Goal: Communication & Community: Answer question/provide support

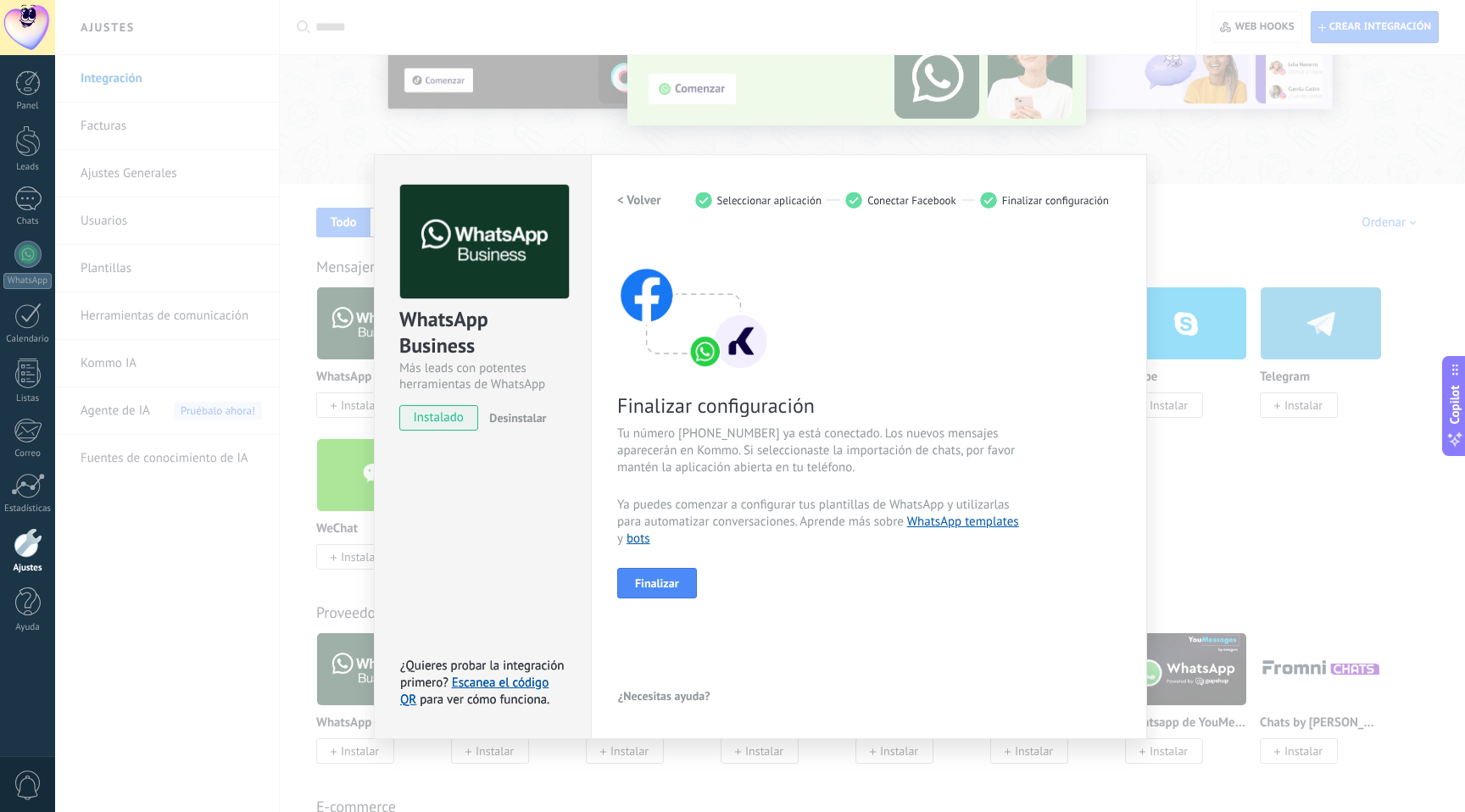
click at [933, 103] on div "WhatsApp Business Más leads con potentes herramientas de WhatsApp instalado Des…" at bounding box center [759, 406] width 1410 height 812
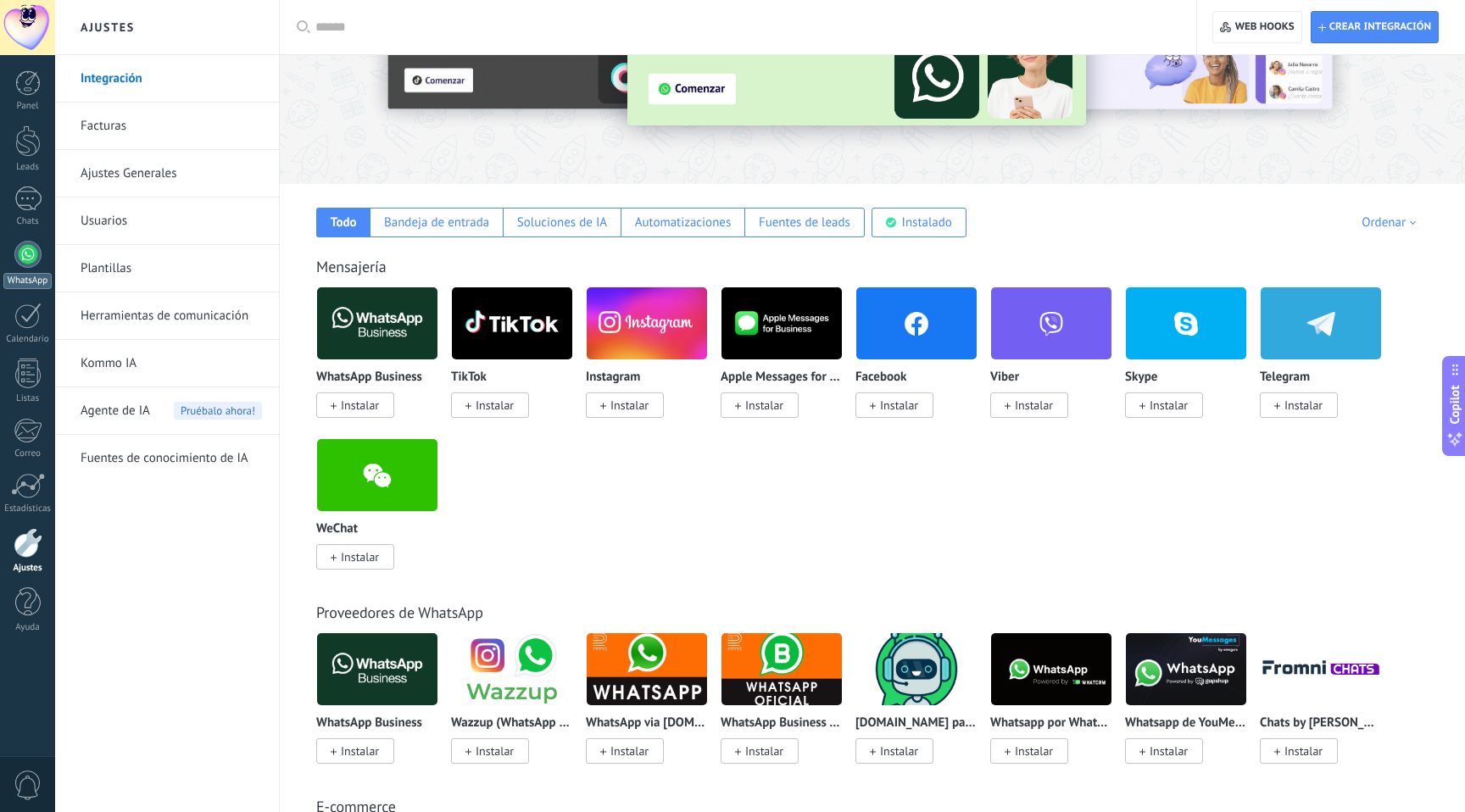
click at [17, 252] on div at bounding box center [28, 253] width 27 height 27
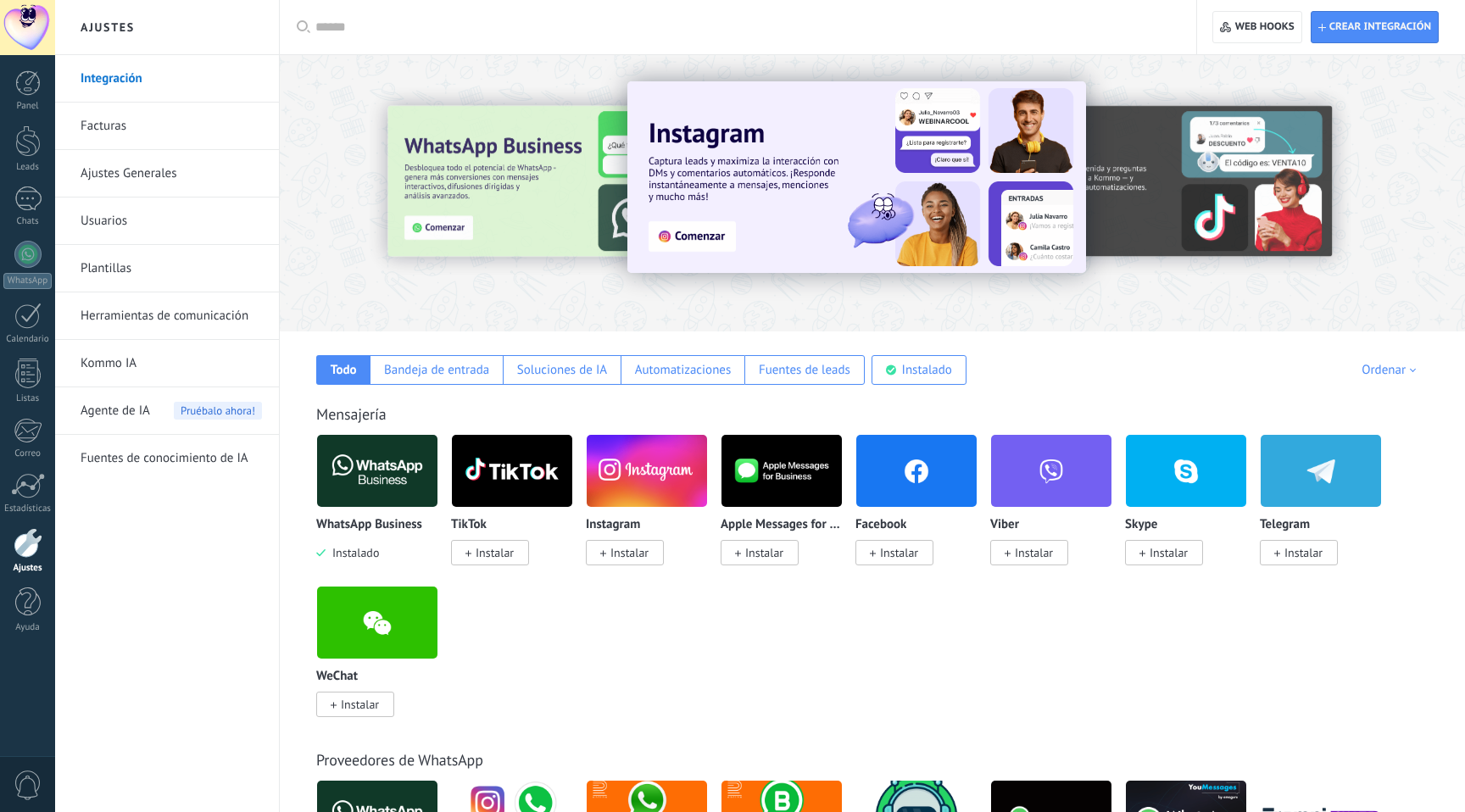
click at [372, 471] on img at bounding box center [378, 470] width 121 height 83
click at [409, 477] on img at bounding box center [378, 470] width 121 height 83
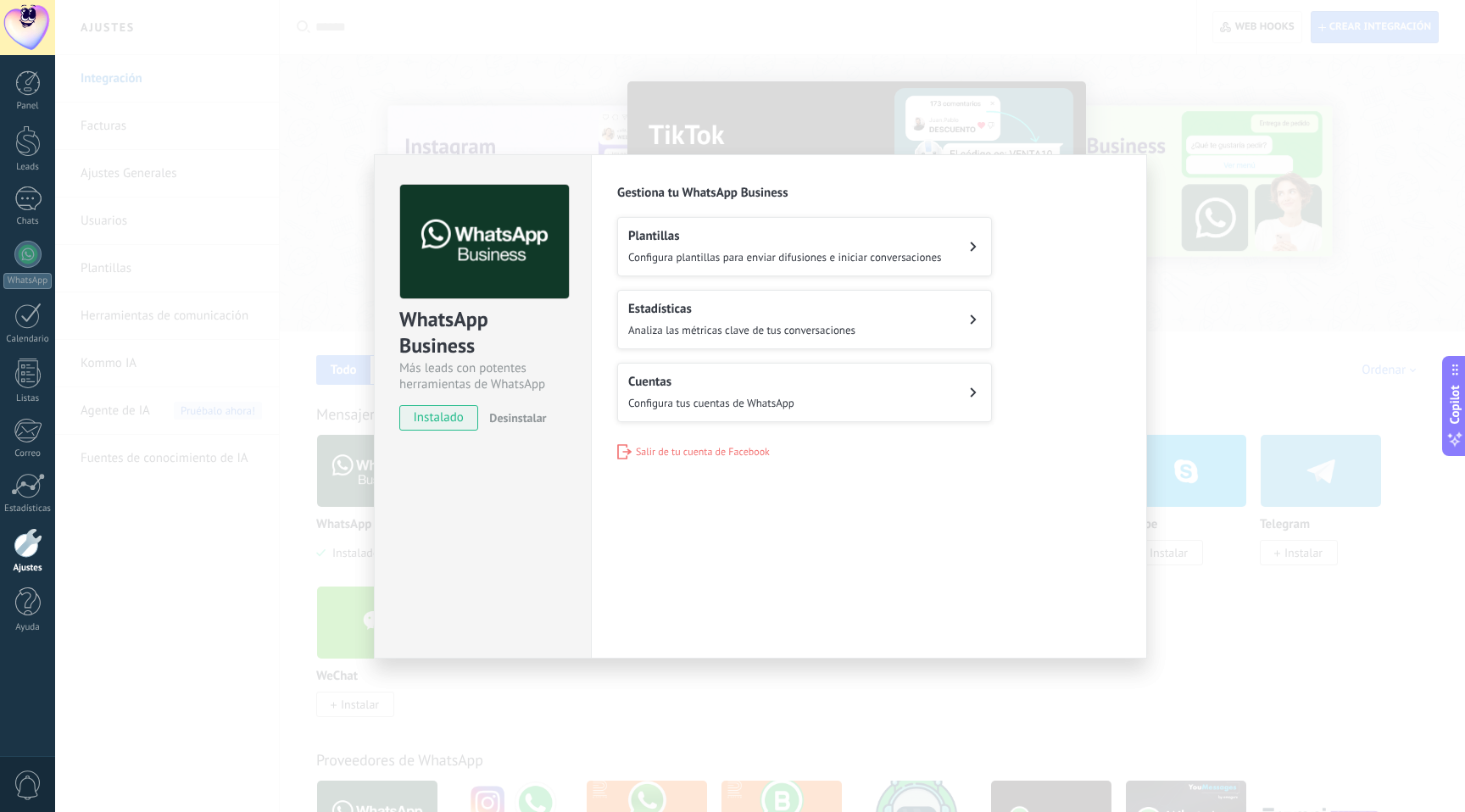
click at [794, 380] on h2 "Cuentas" at bounding box center [711, 381] width 166 height 16
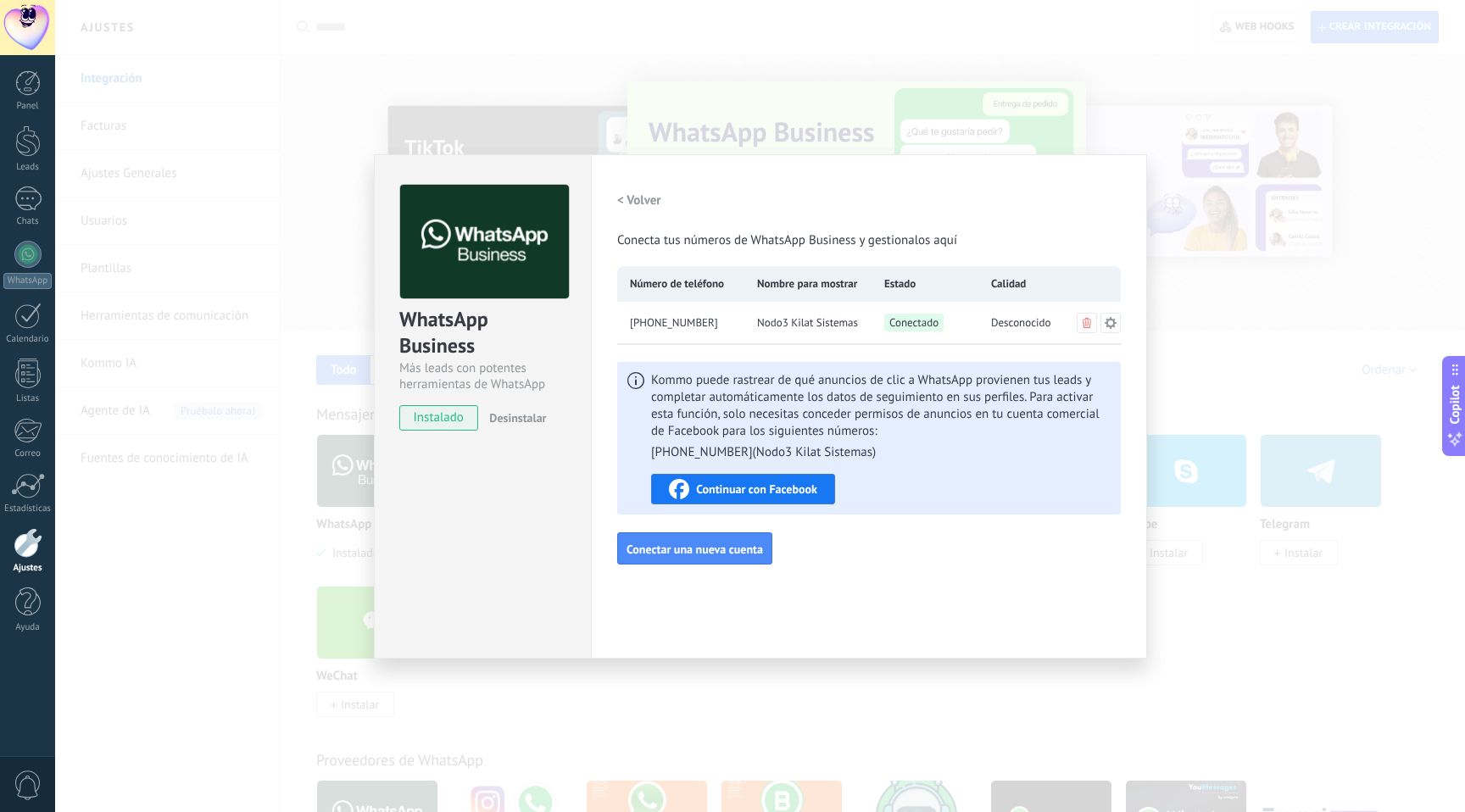
click at [1111, 322] on icon at bounding box center [1110, 323] width 14 height 14
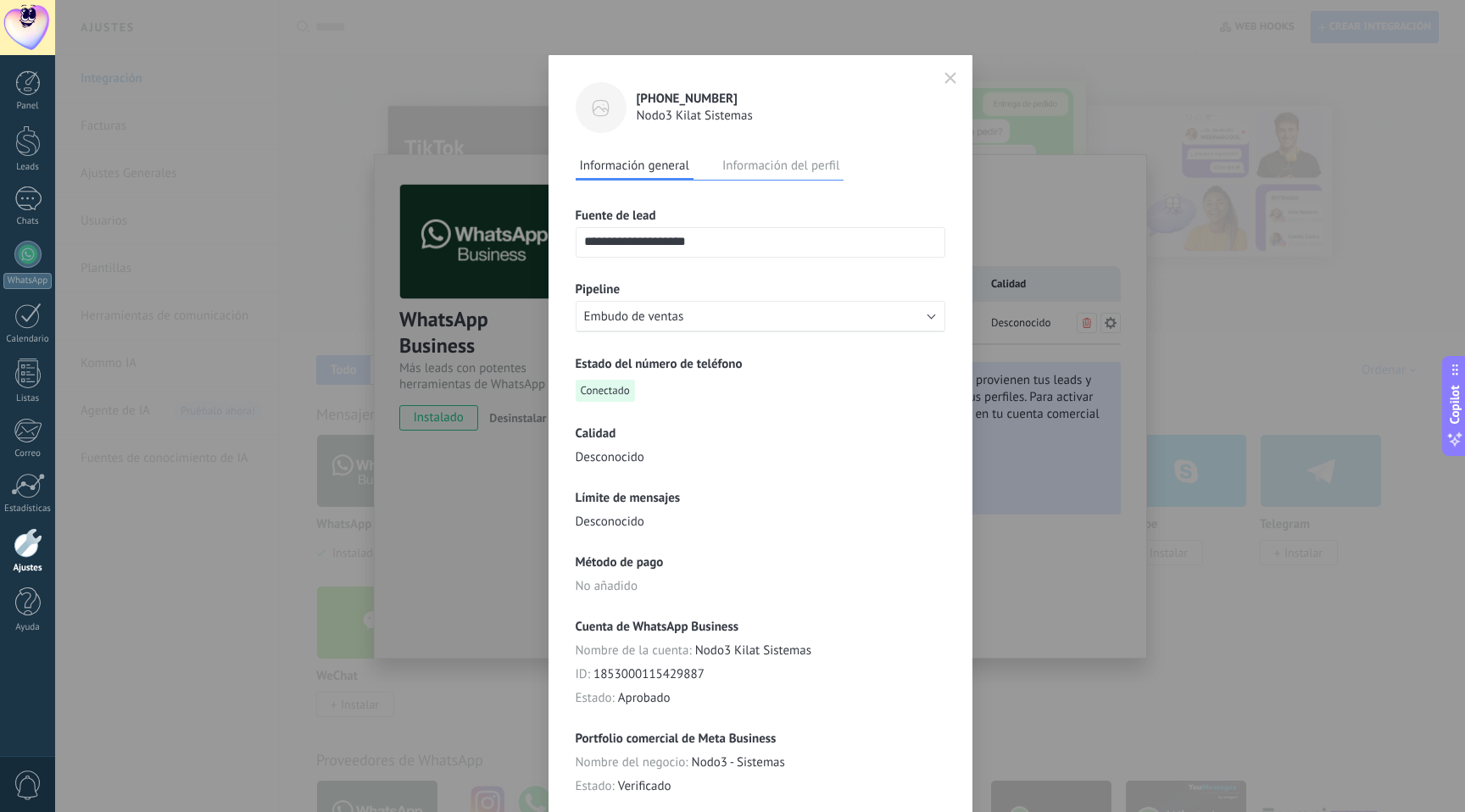
click at [795, 171] on button "Información del perfil" at bounding box center [781, 164] width 125 height 25
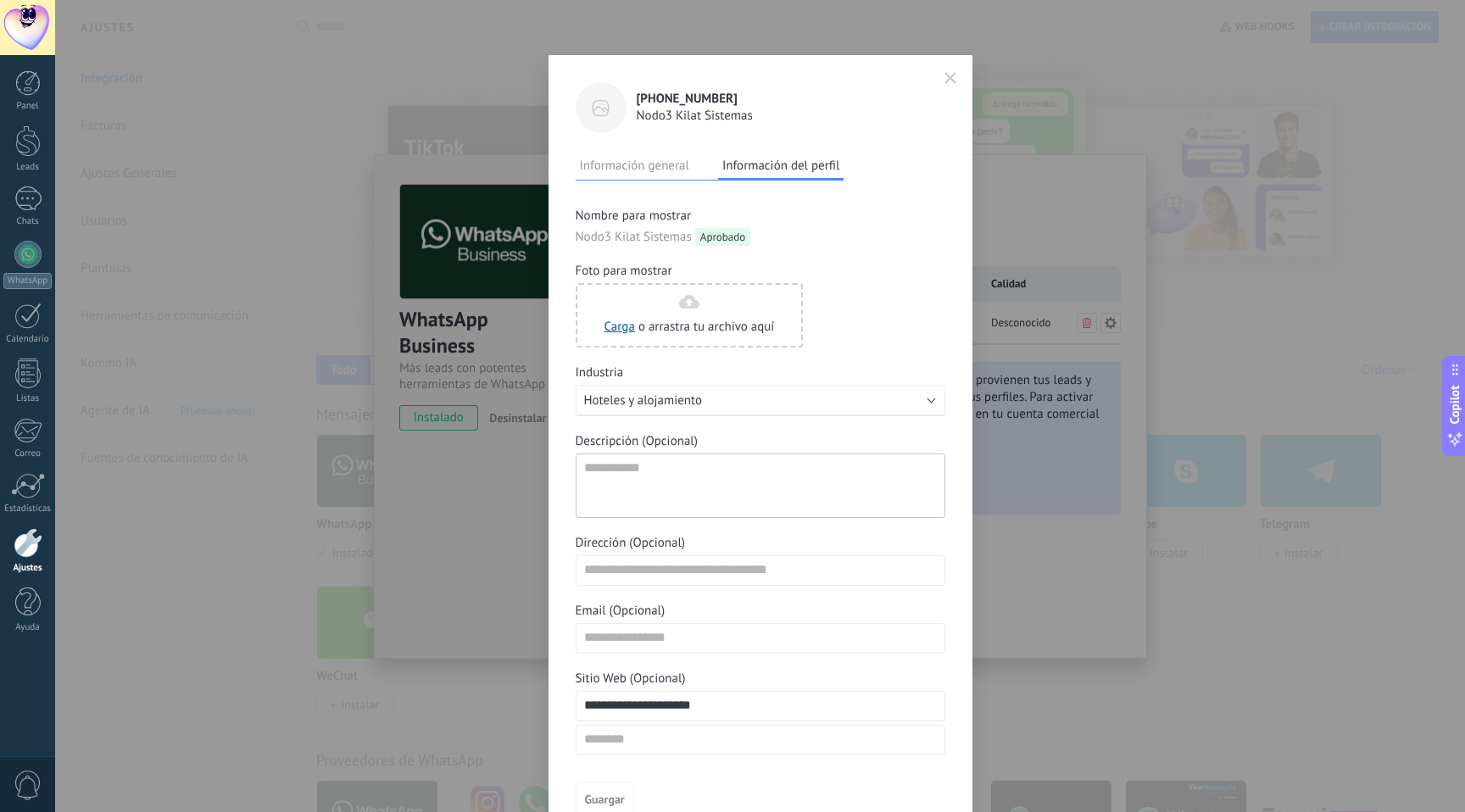
click at [667, 173] on button "Información general" at bounding box center [634, 164] width 118 height 25
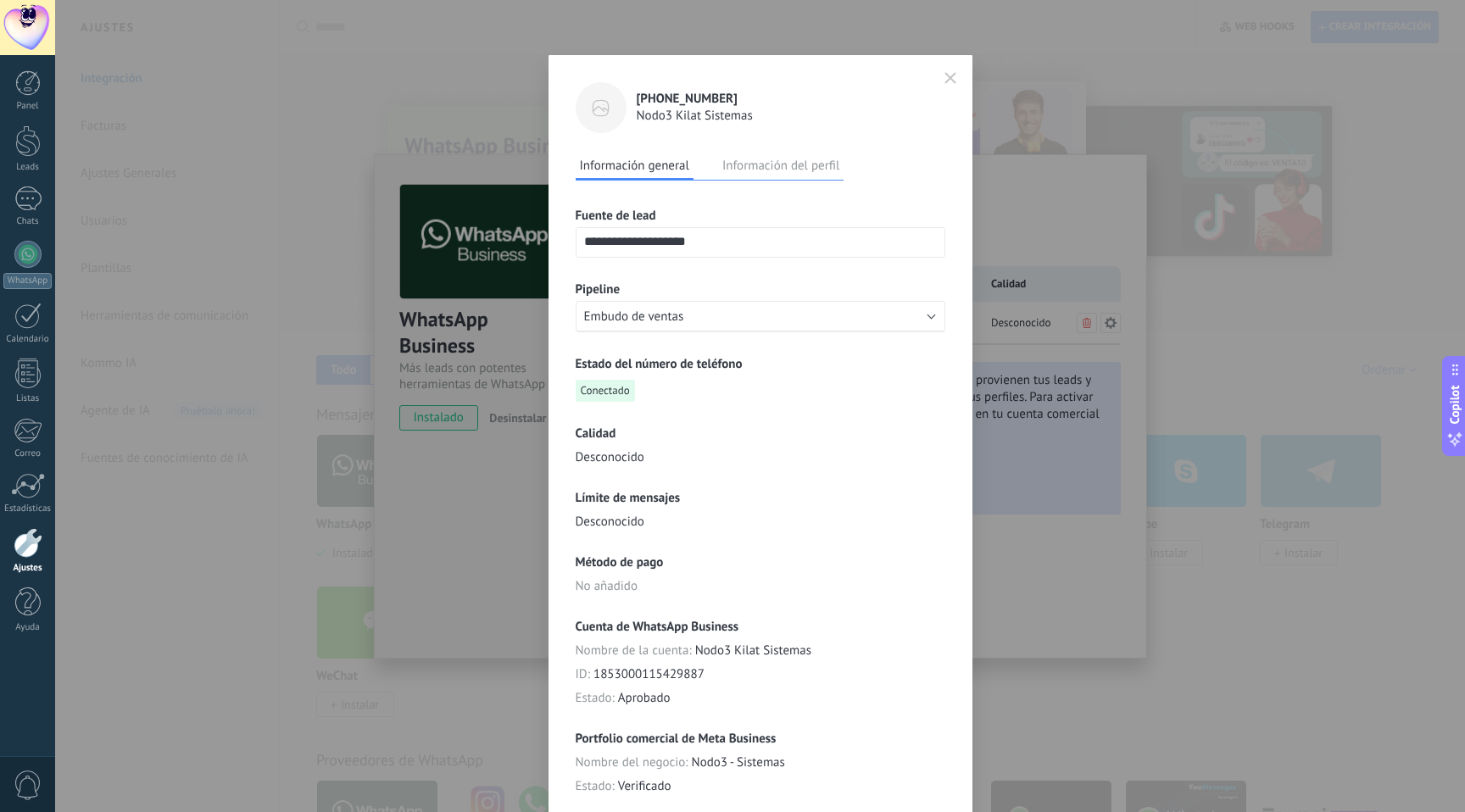
click at [988, 215] on div "**********" at bounding box center [759, 406] width 1410 height 812
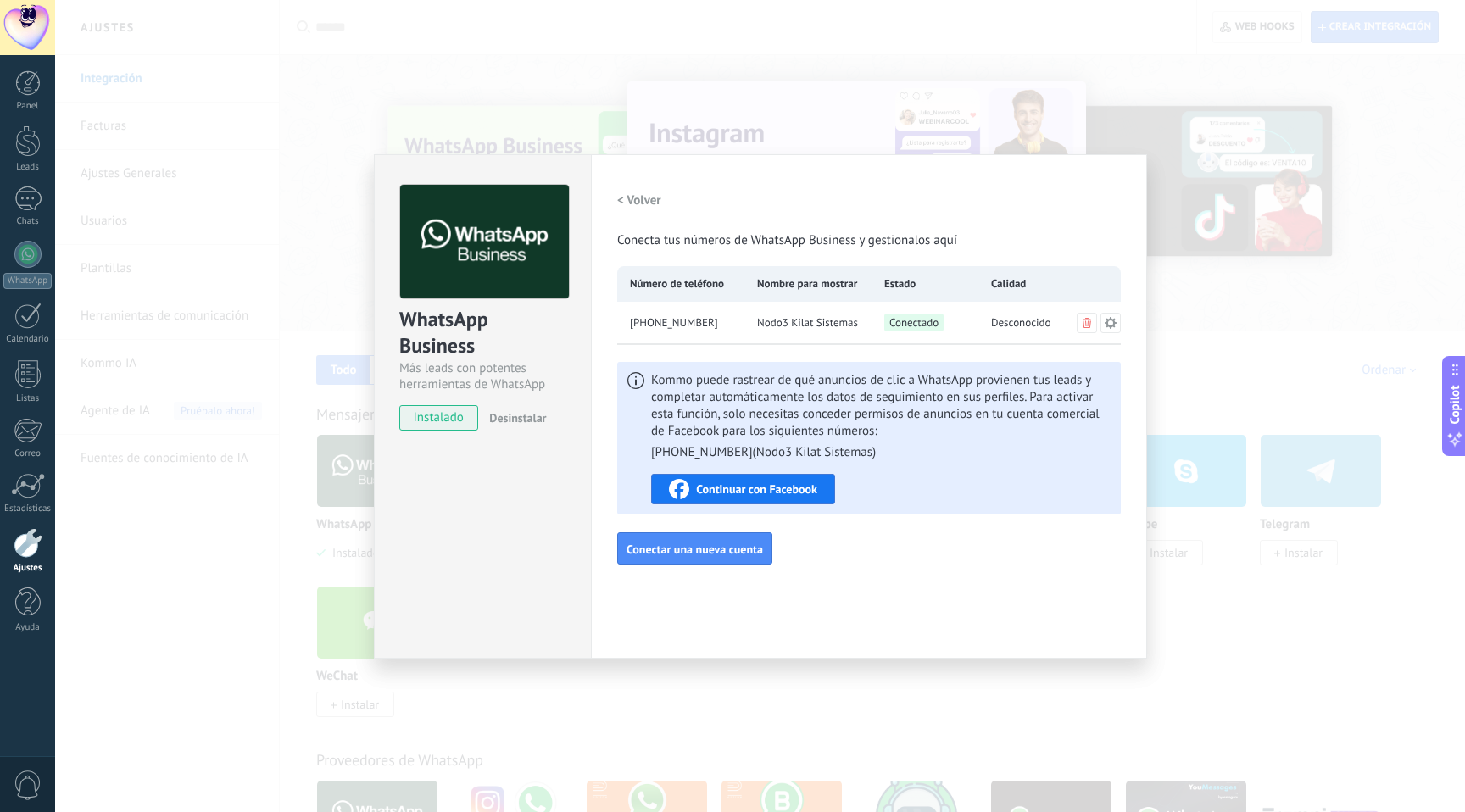
click at [969, 131] on div "WhatsApp Business Más leads con potentes herramientas de WhatsApp instalado Des…" at bounding box center [759, 406] width 1410 height 812
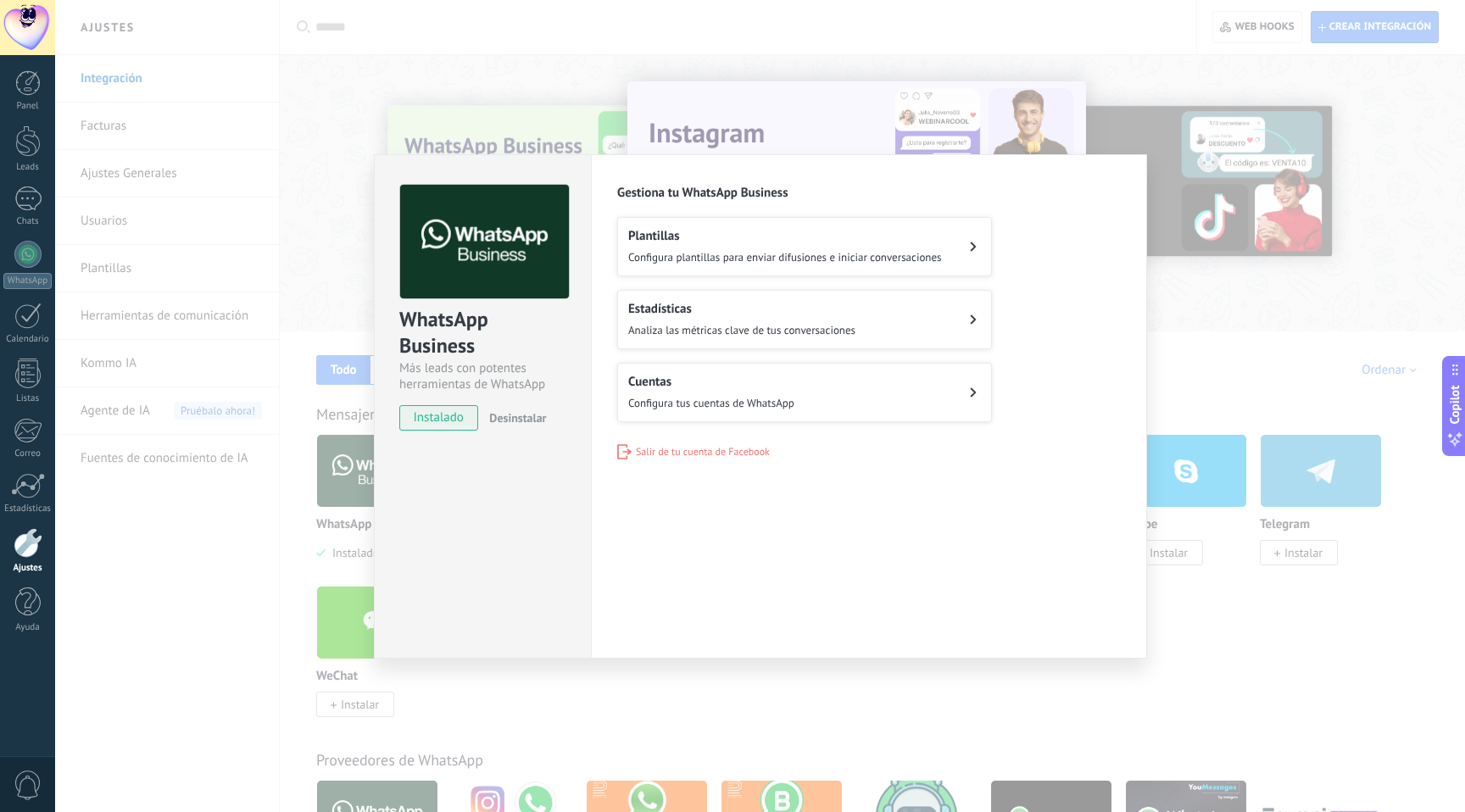
click at [255, 239] on div "WhatsApp Business Más leads con potentes herramientas de WhatsApp instalado Des…" at bounding box center [759, 406] width 1410 height 812
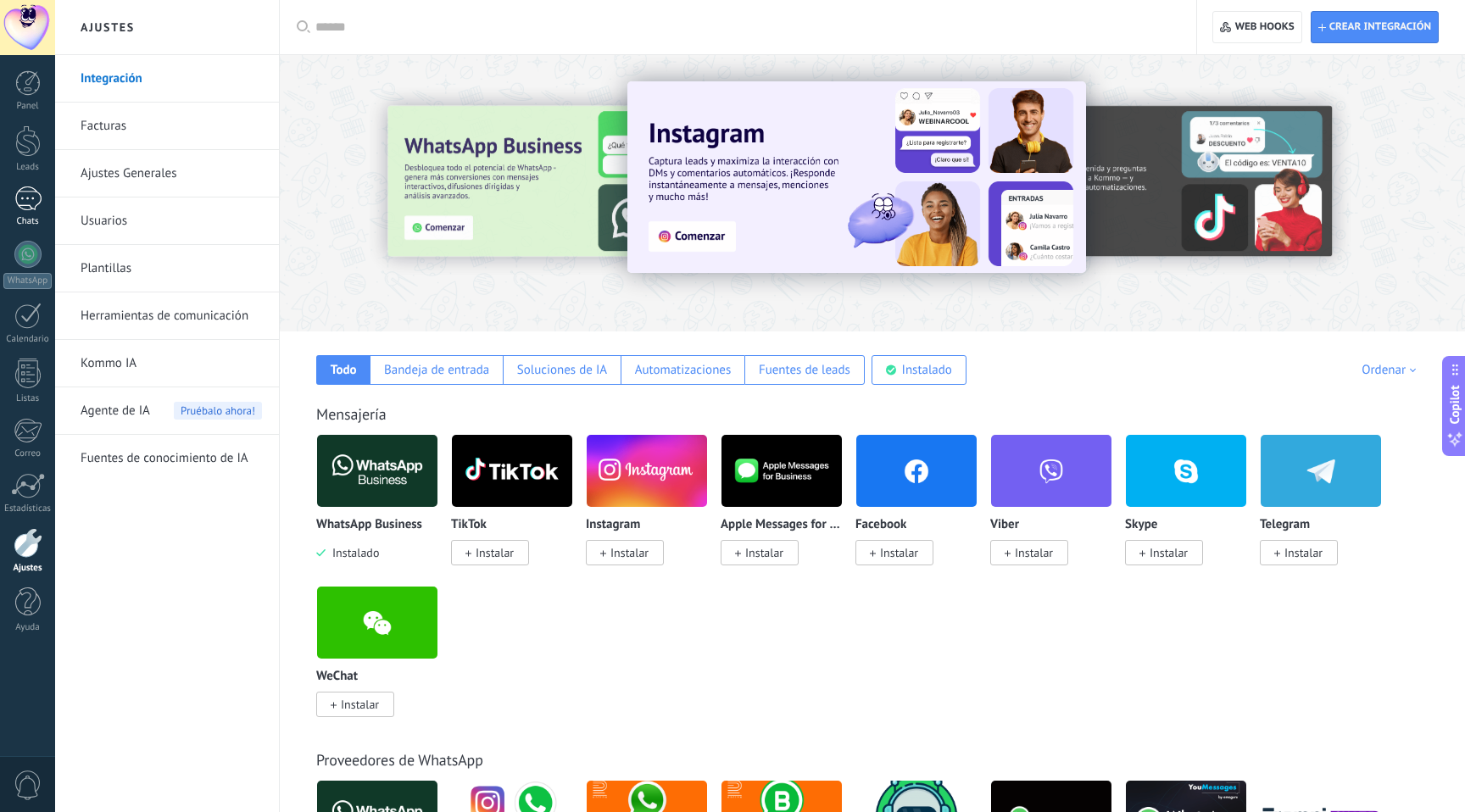
click at [34, 207] on div at bounding box center [28, 199] width 27 height 24
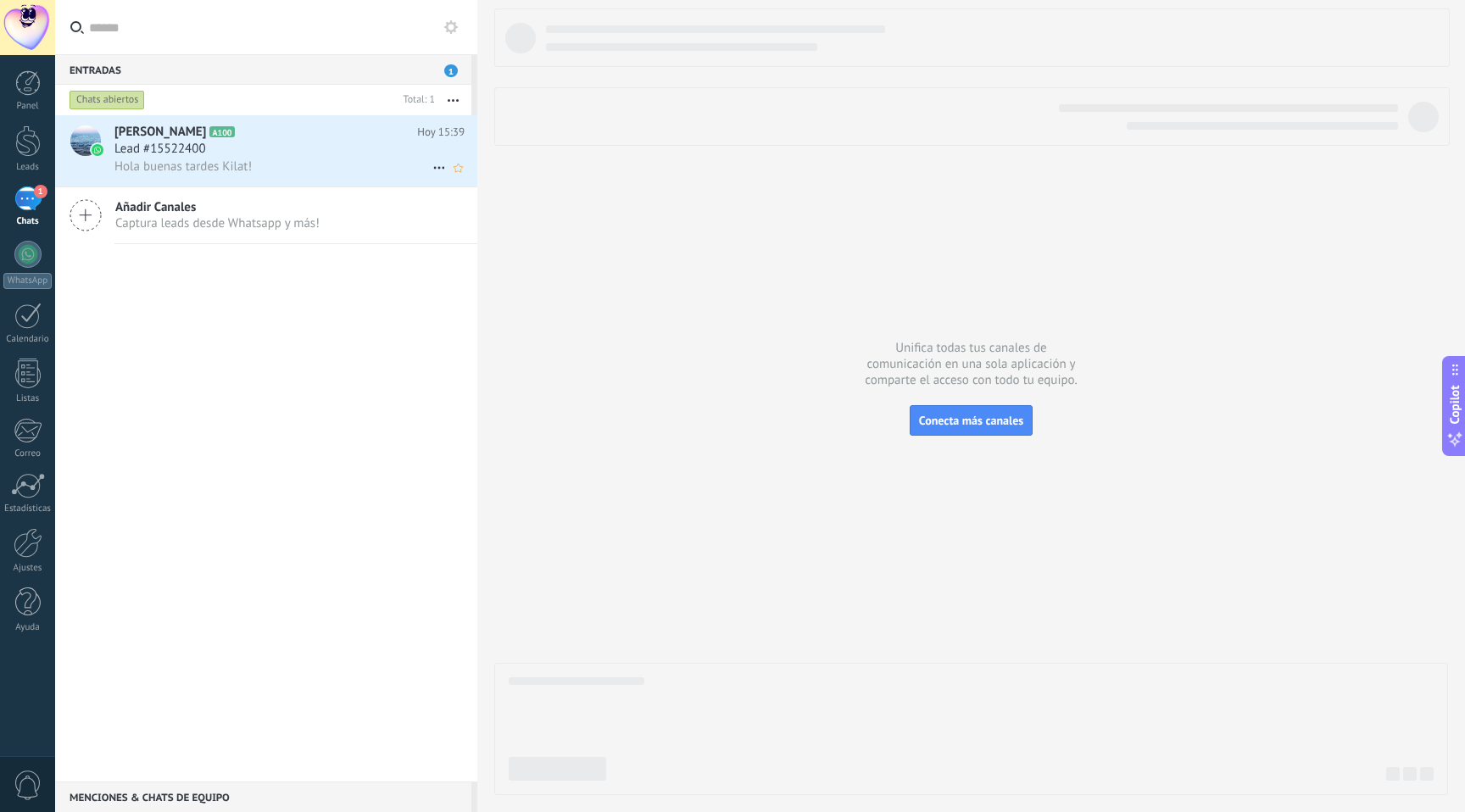
click at [391, 160] on div "Hola buenas tardes Kilat!" at bounding box center [289, 166] width 350 height 18
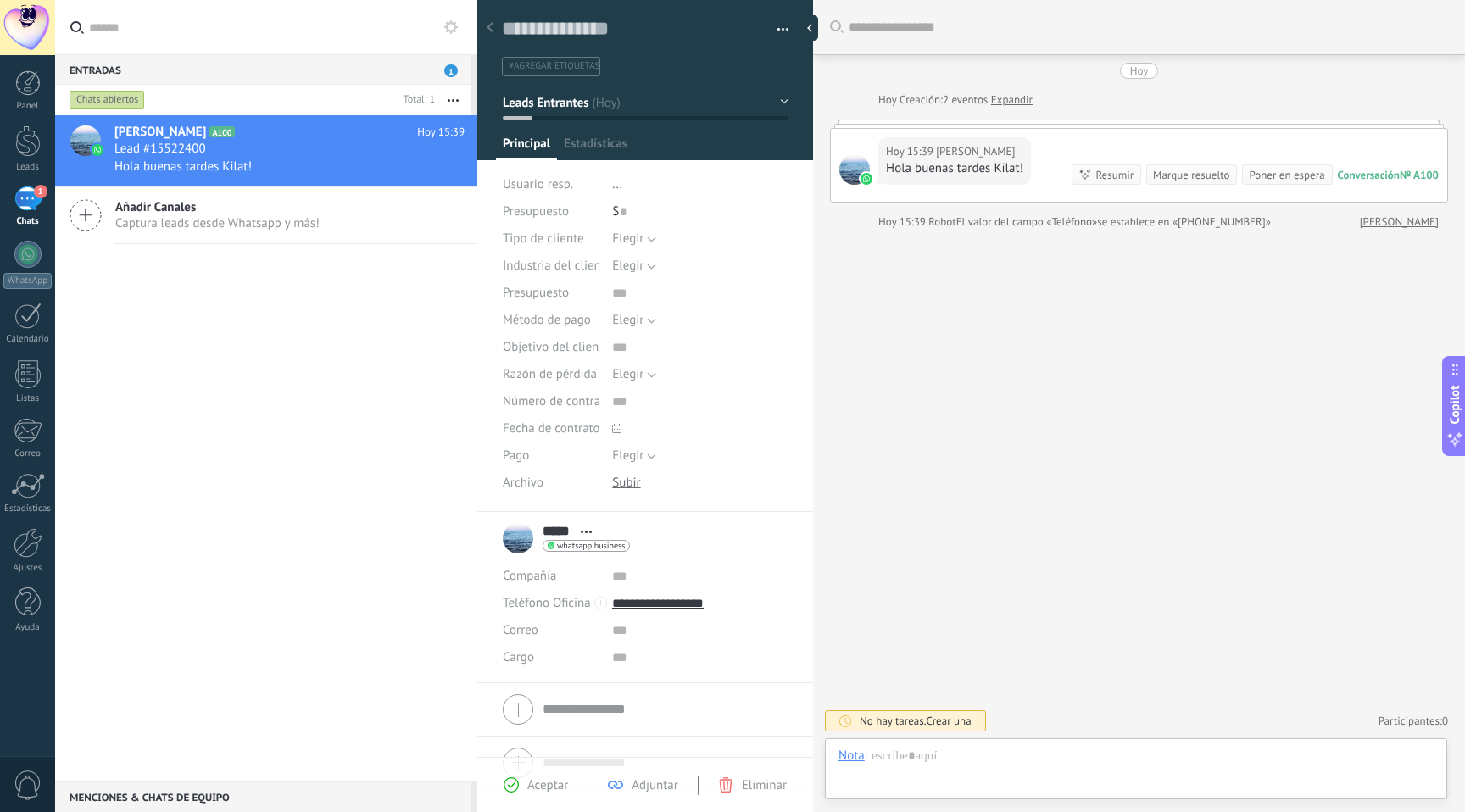
scroll to position [25, 0]
click at [947, 754] on div at bounding box center [1135, 773] width 595 height 51
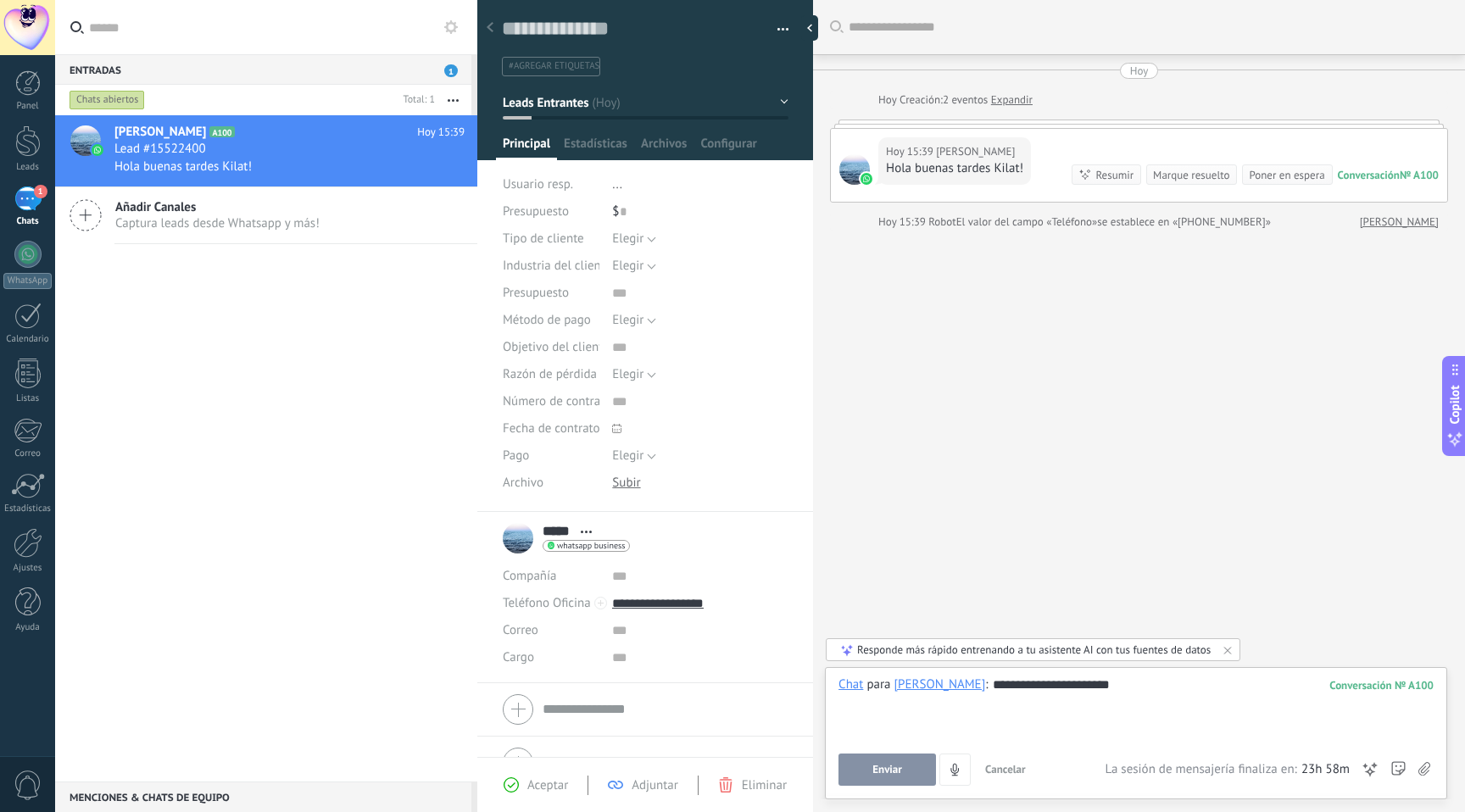
click at [873, 772] on span "Enviar" at bounding box center [888, 769] width 30 height 12
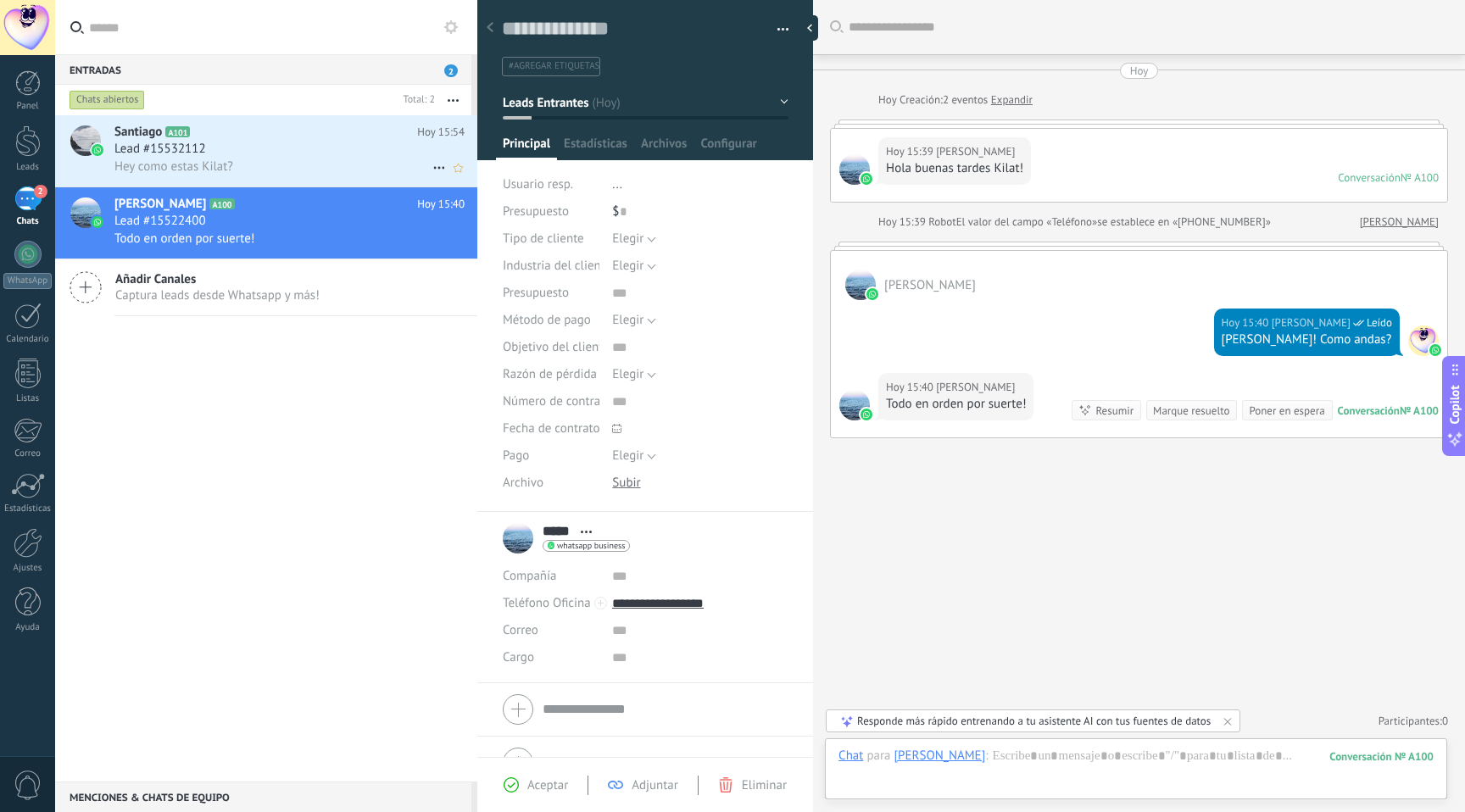
click at [200, 140] on icon at bounding box center [203, 132] width 17 height 17
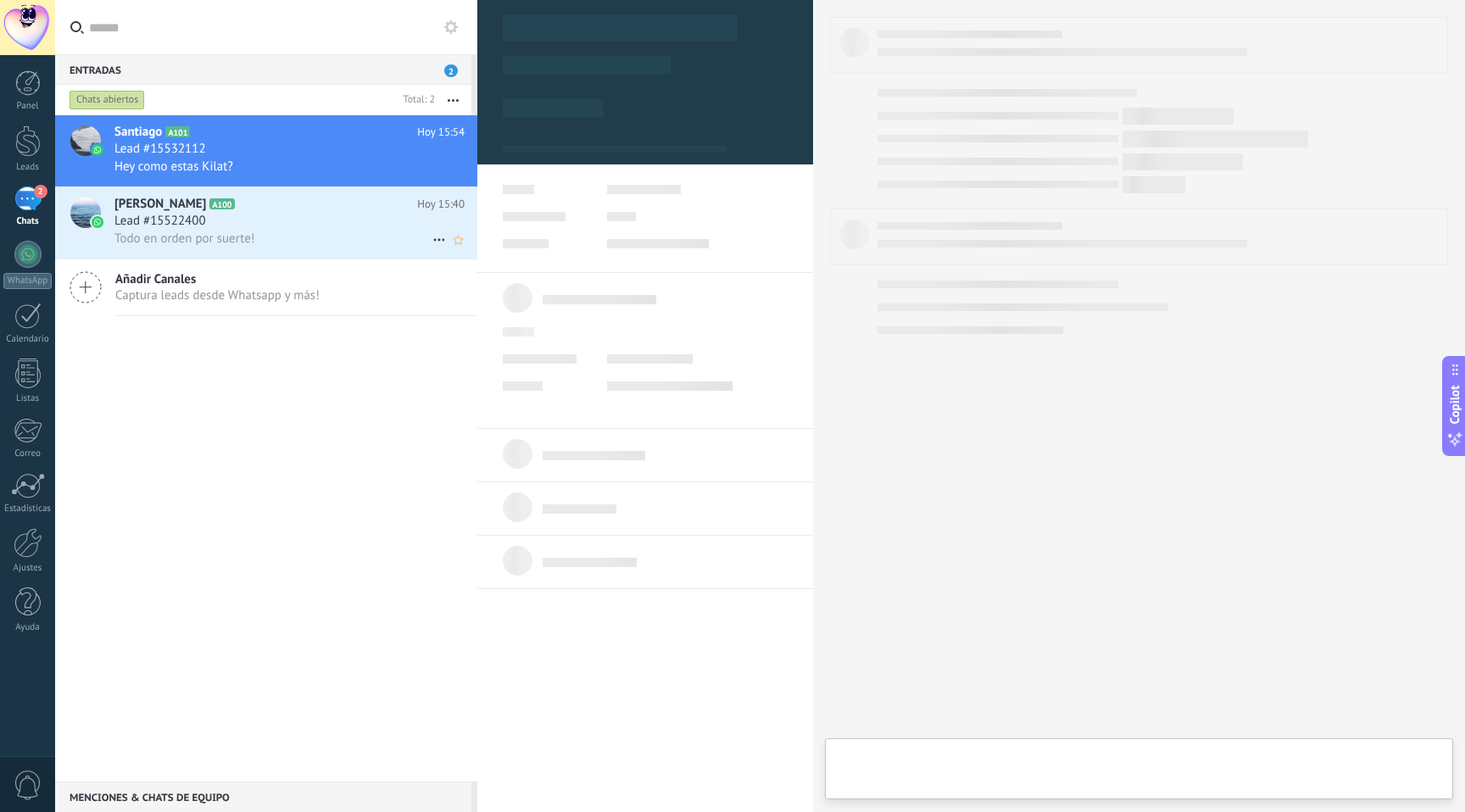
click at [328, 219] on div "Lead #15522400" at bounding box center [289, 221] width 350 height 17
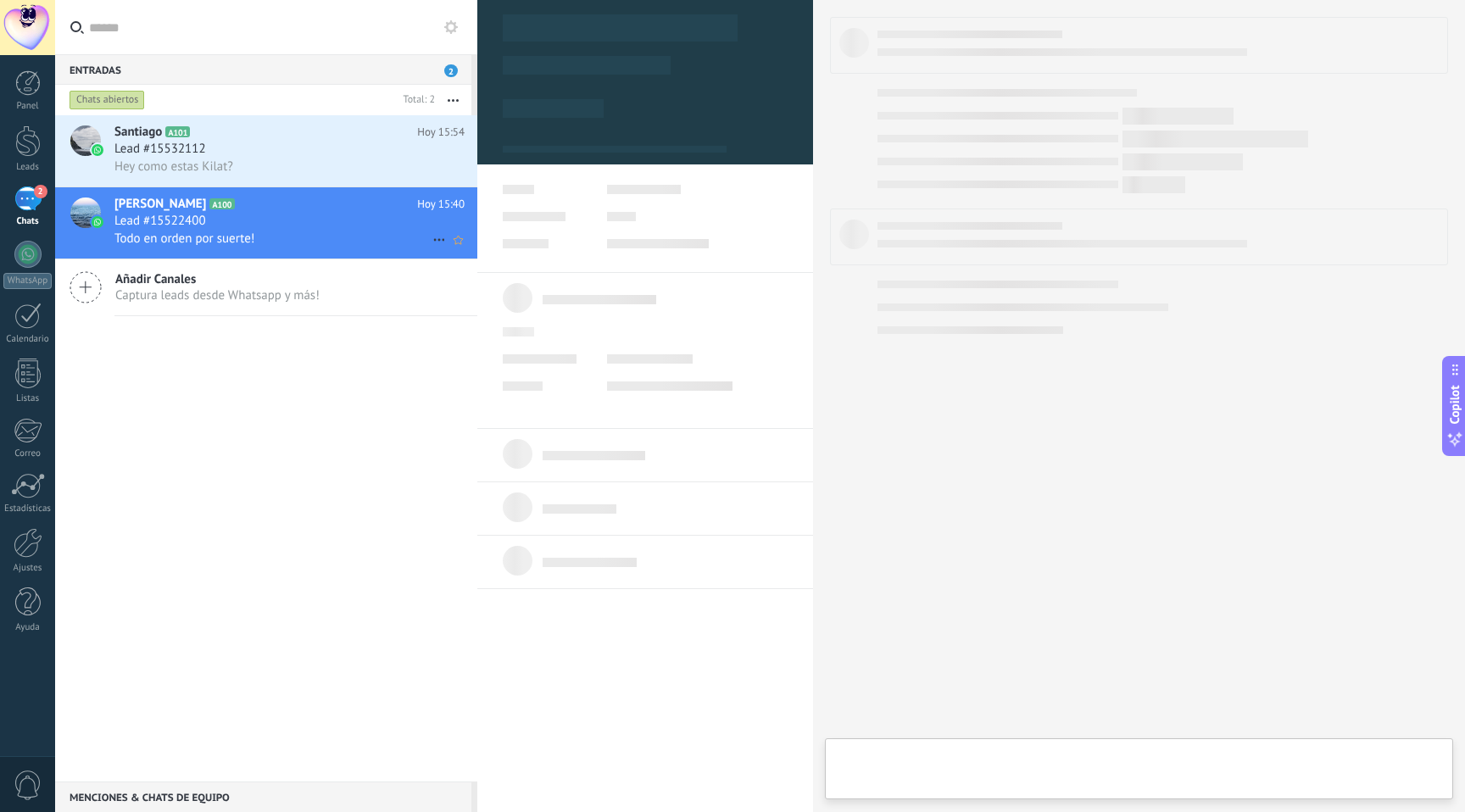
click at [262, 220] on div "Lead #15522400" at bounding box center [289, 221] width 350 height 17
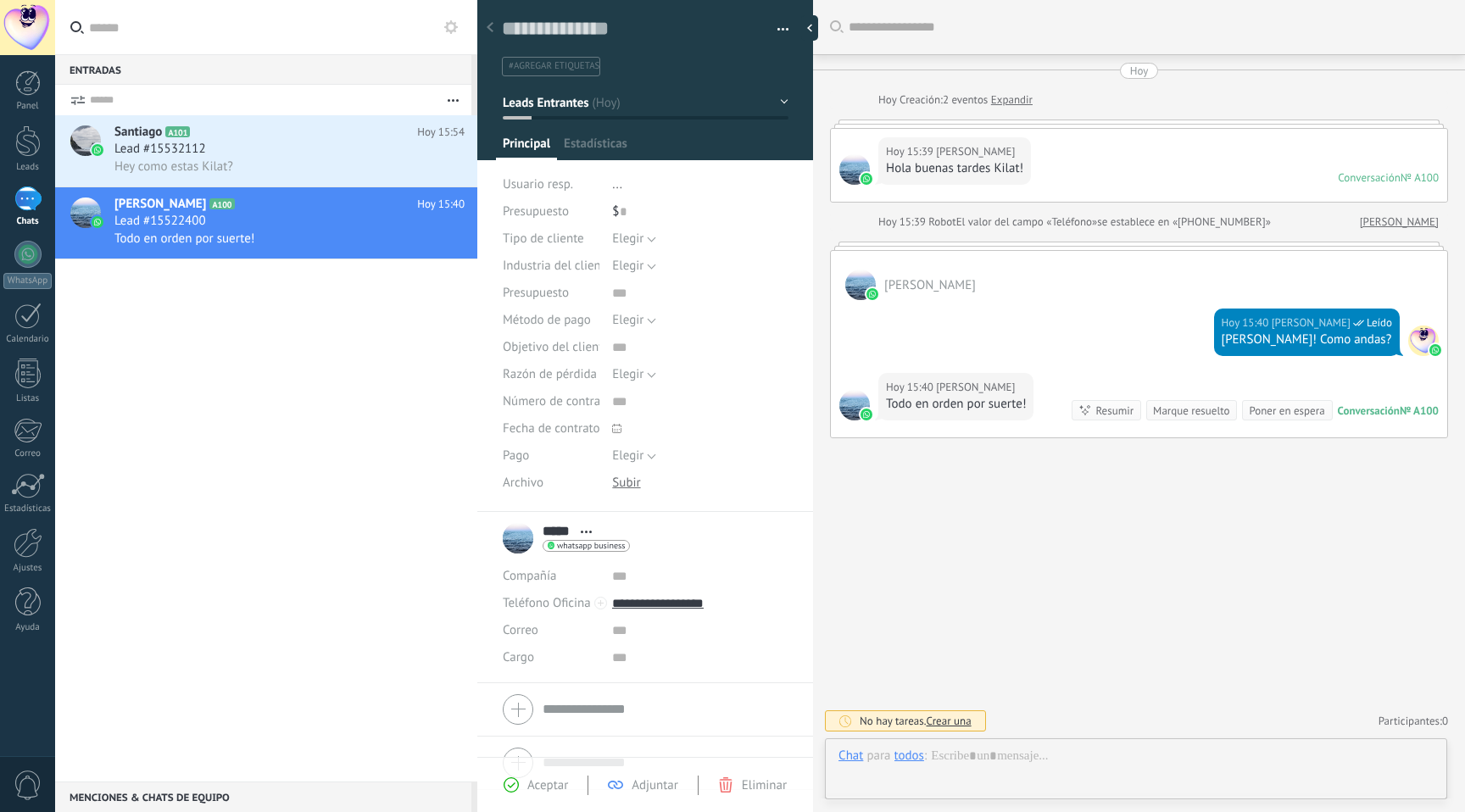
scroll to position [25, 0]
click at [293, 141] on div "Santiago A101 [DATE] 15:54 Lead #15532112 Hey como estas Kilat?" at bounding box center [295, 150] width 363 height 71
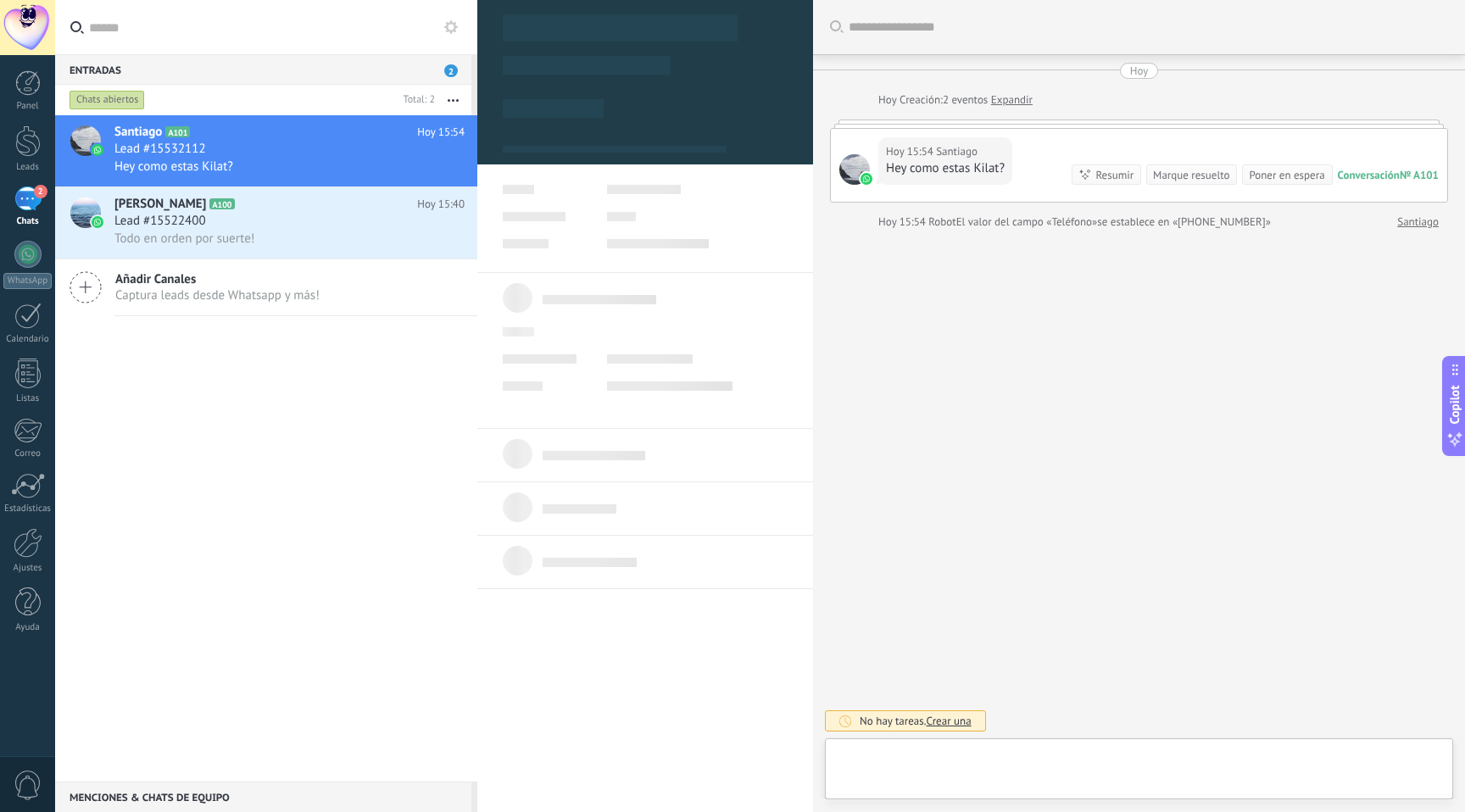
type textarea "**********"
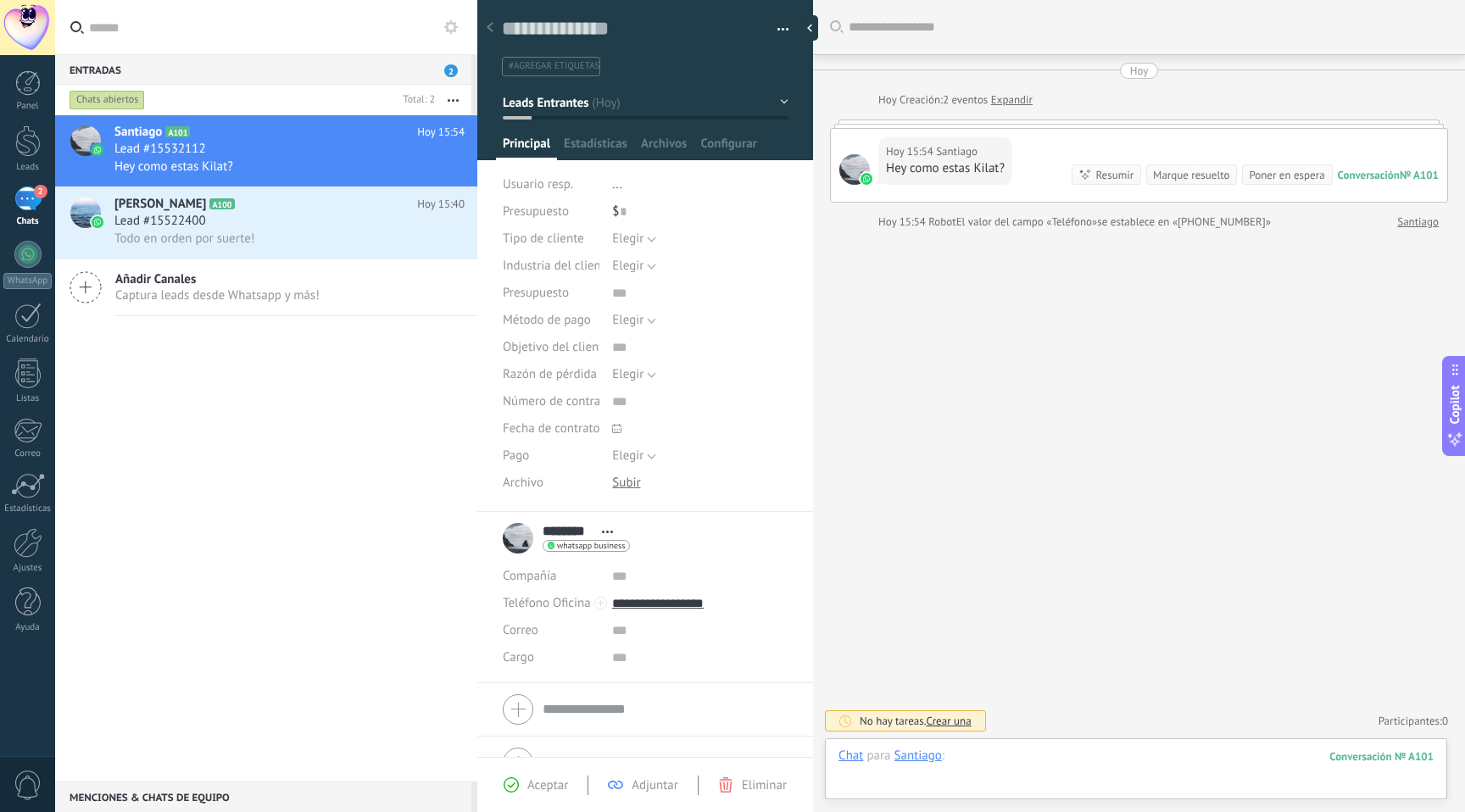
click at [1022, 759] on div at bounding box center [1135, 773] width 595 height 51
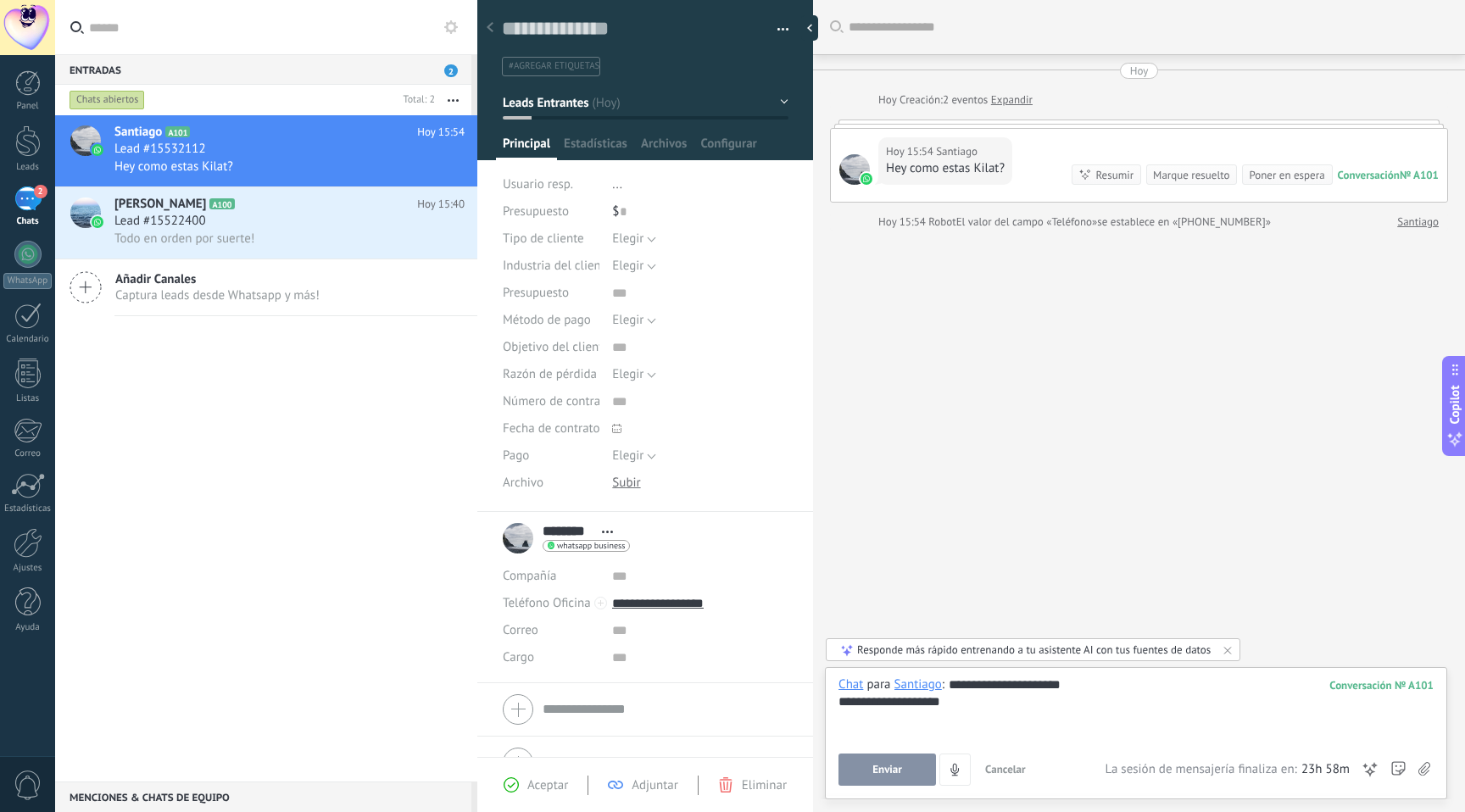
click at [867, 769] on button "Enviar" at bounding box center [887, 769] width 97 height 32
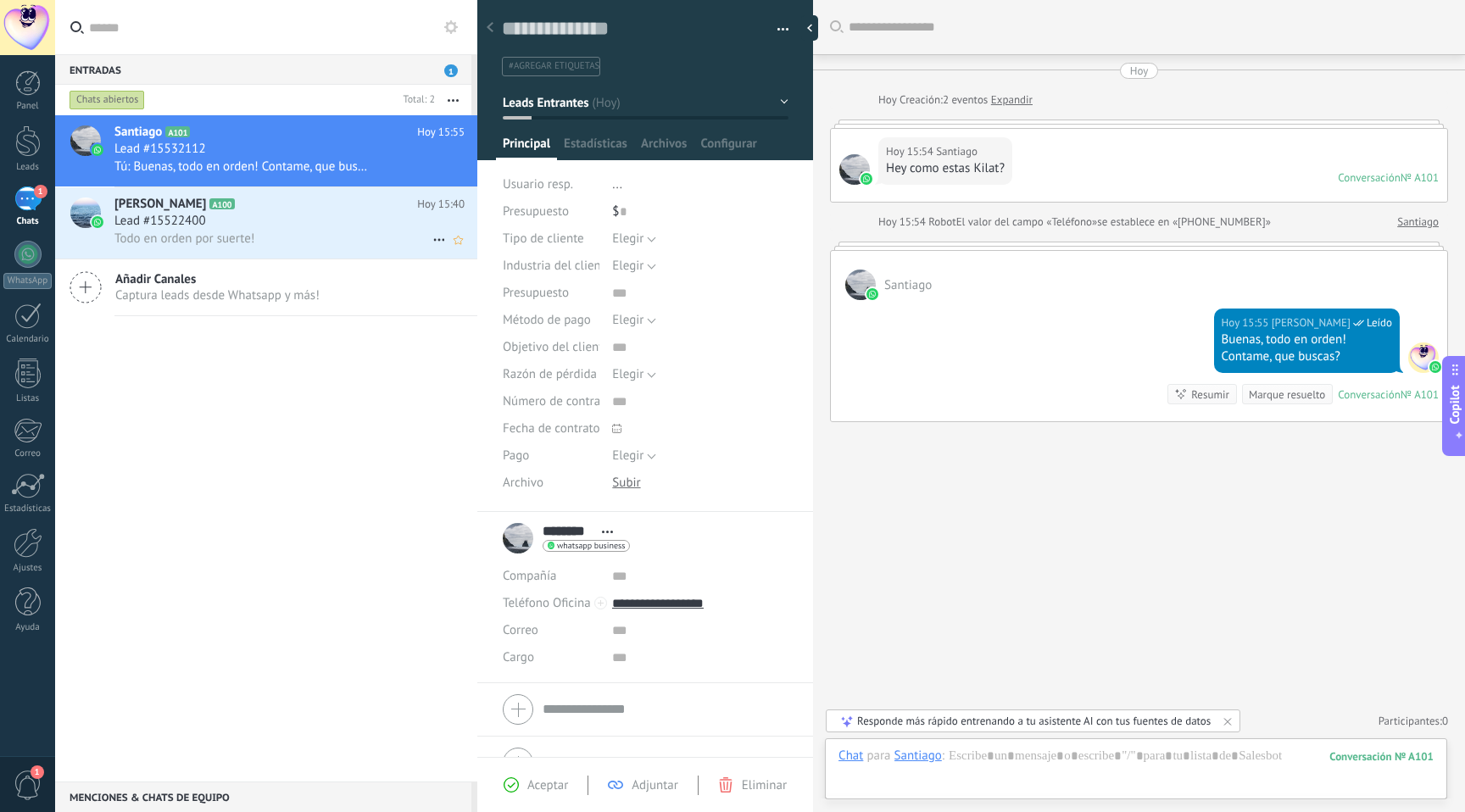
click at [318, 248] on div "Todo en orden por suerte!" at bounding box center [289, 238] width 350 height 18
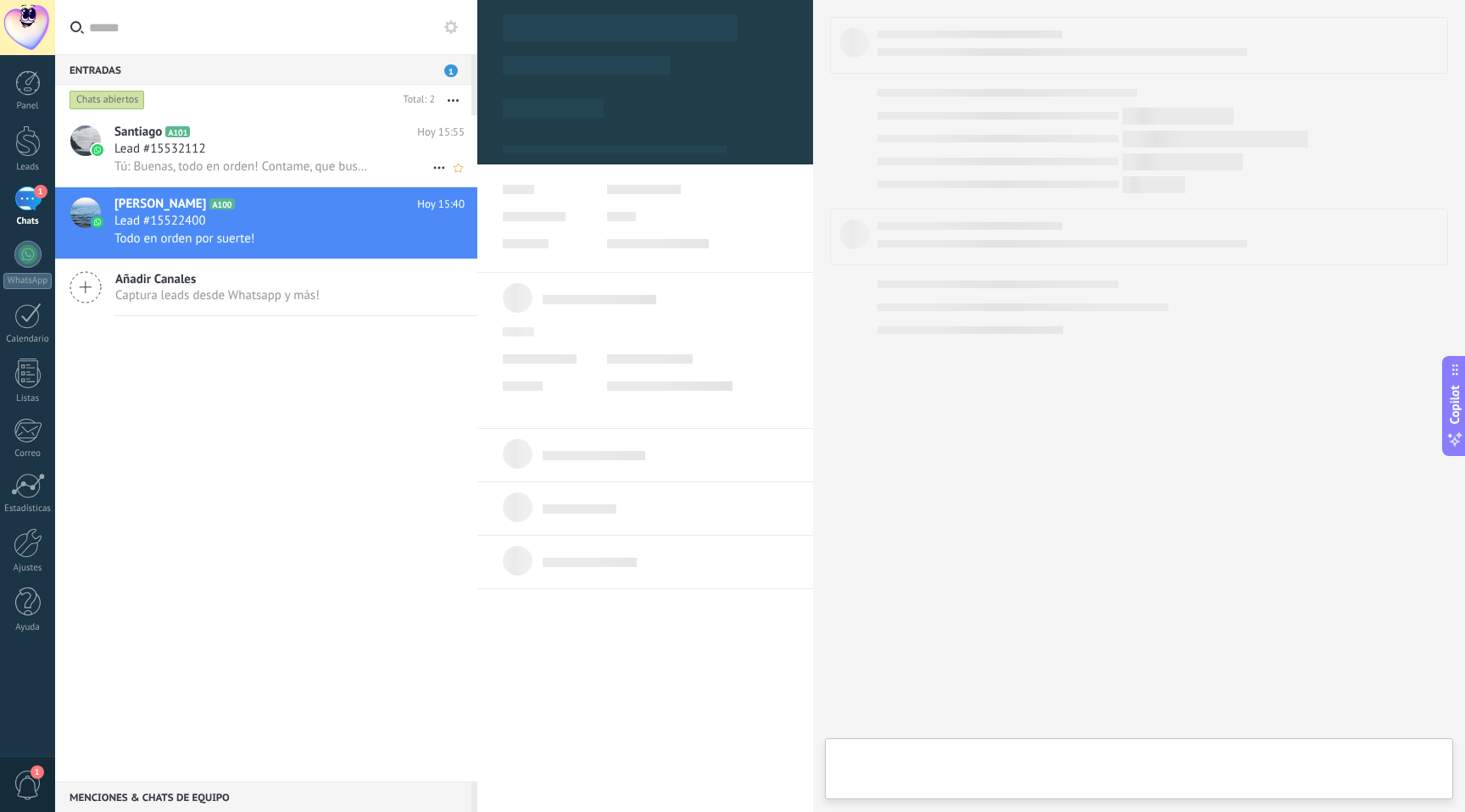
click at [337, 149] on div "Lead #15532112" at bounding box center [289, 149] width 350 height 17
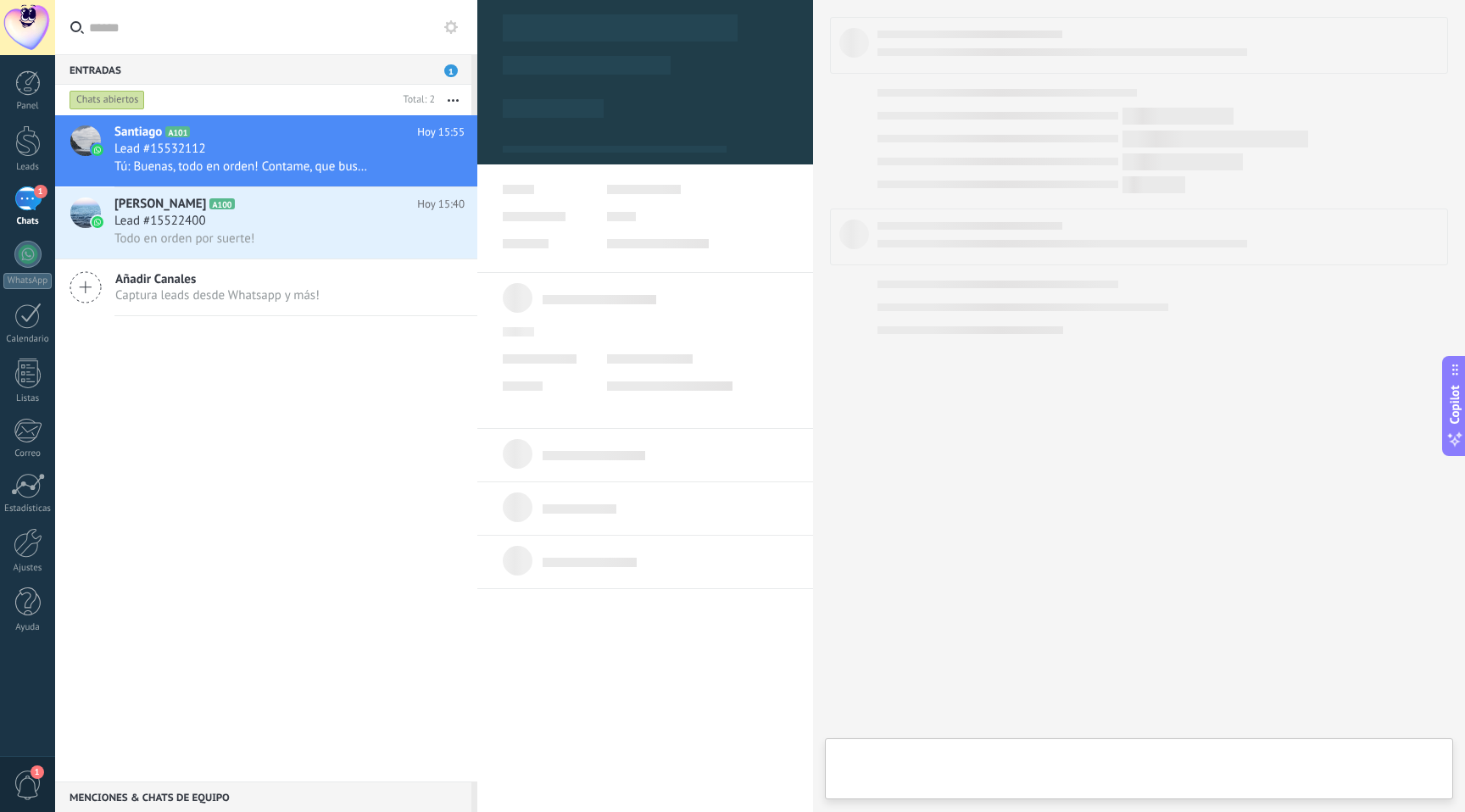
scroll to position [25, 0]
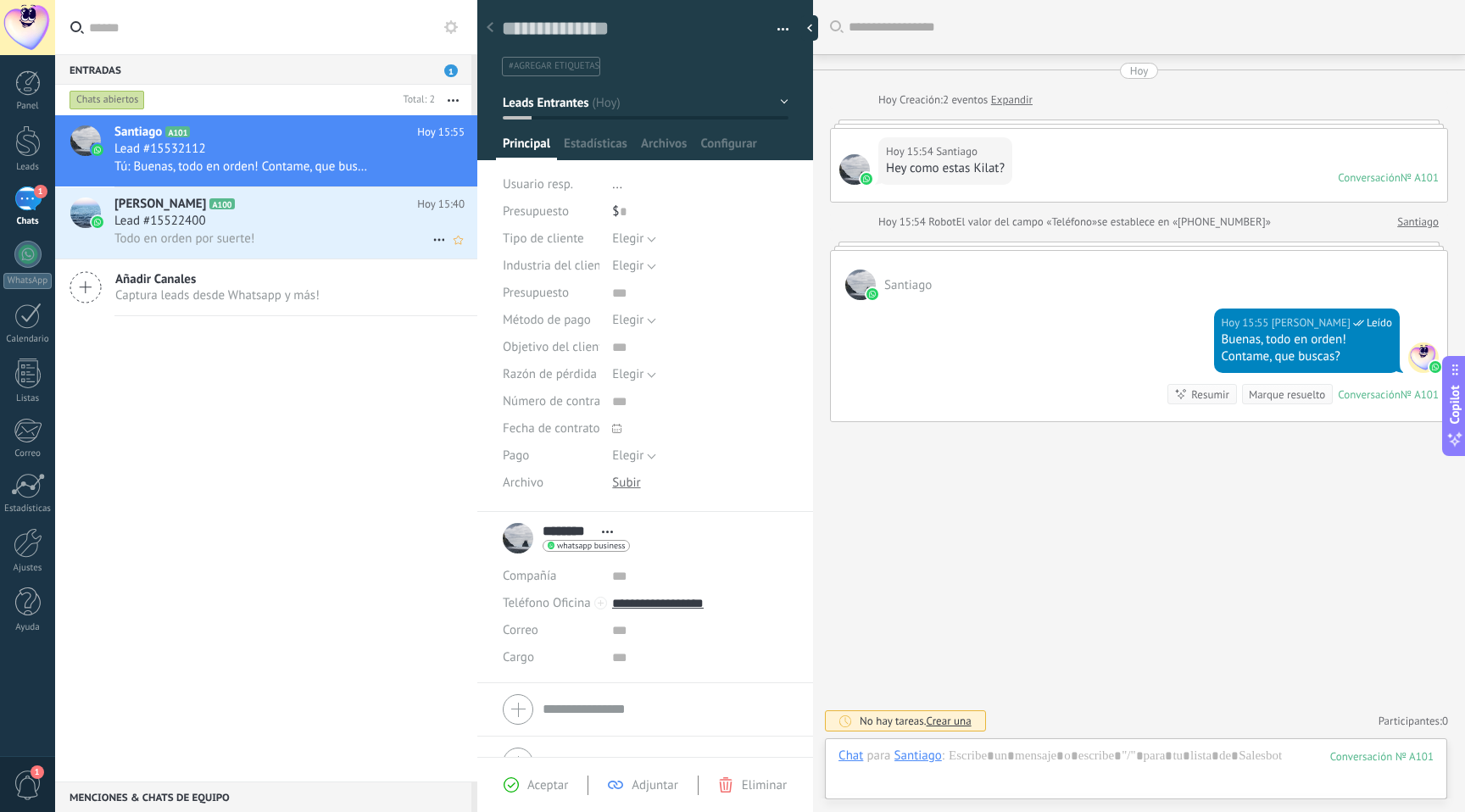
click at [347, 248] on div "Todo en orden por suerte!" at bounding box center [289, 238] width 350 height 18
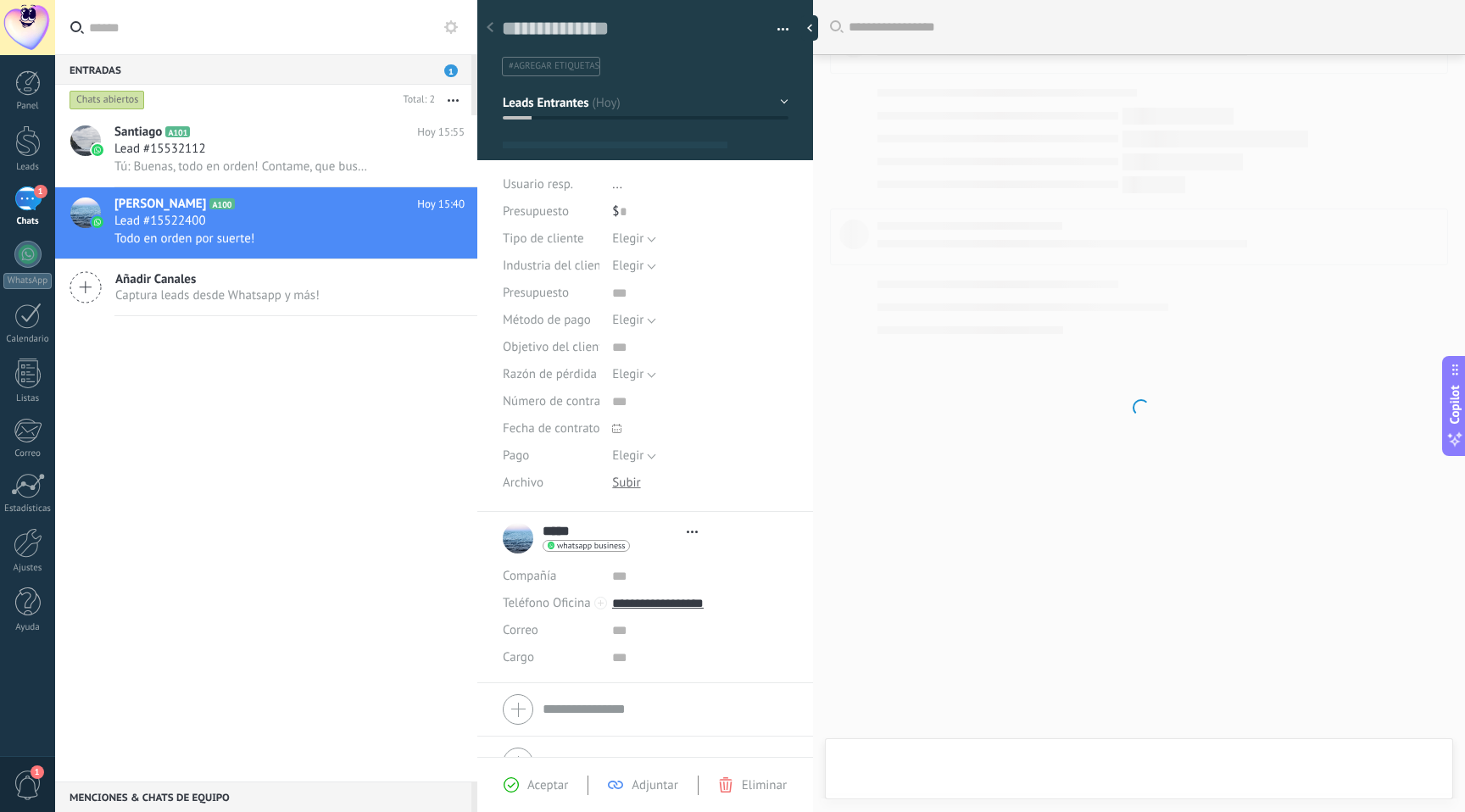
scroll to position [25, 0]
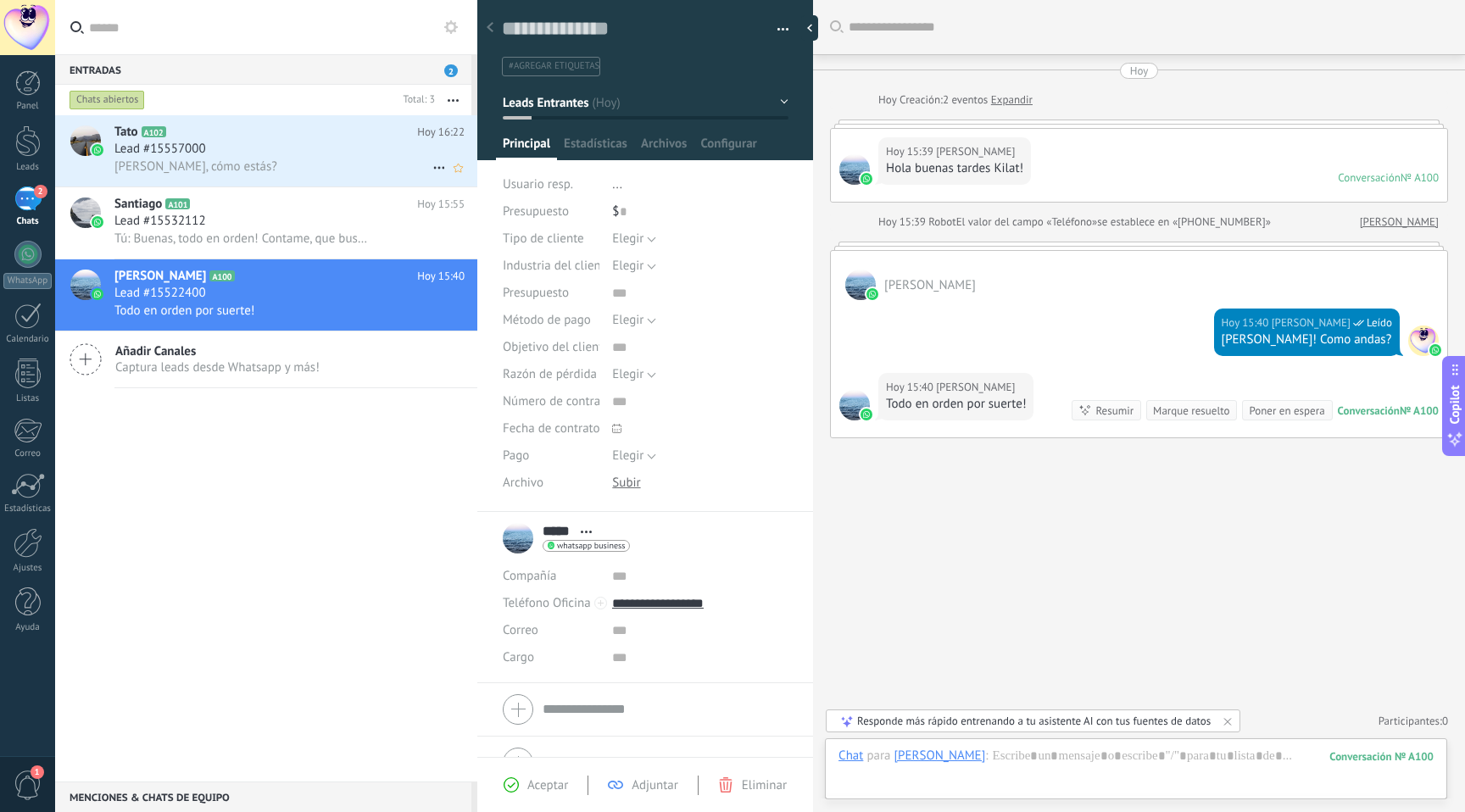
click at [274, 137] on h2 "Tato A102" at bounding box center [266, 132] width 303 height 17
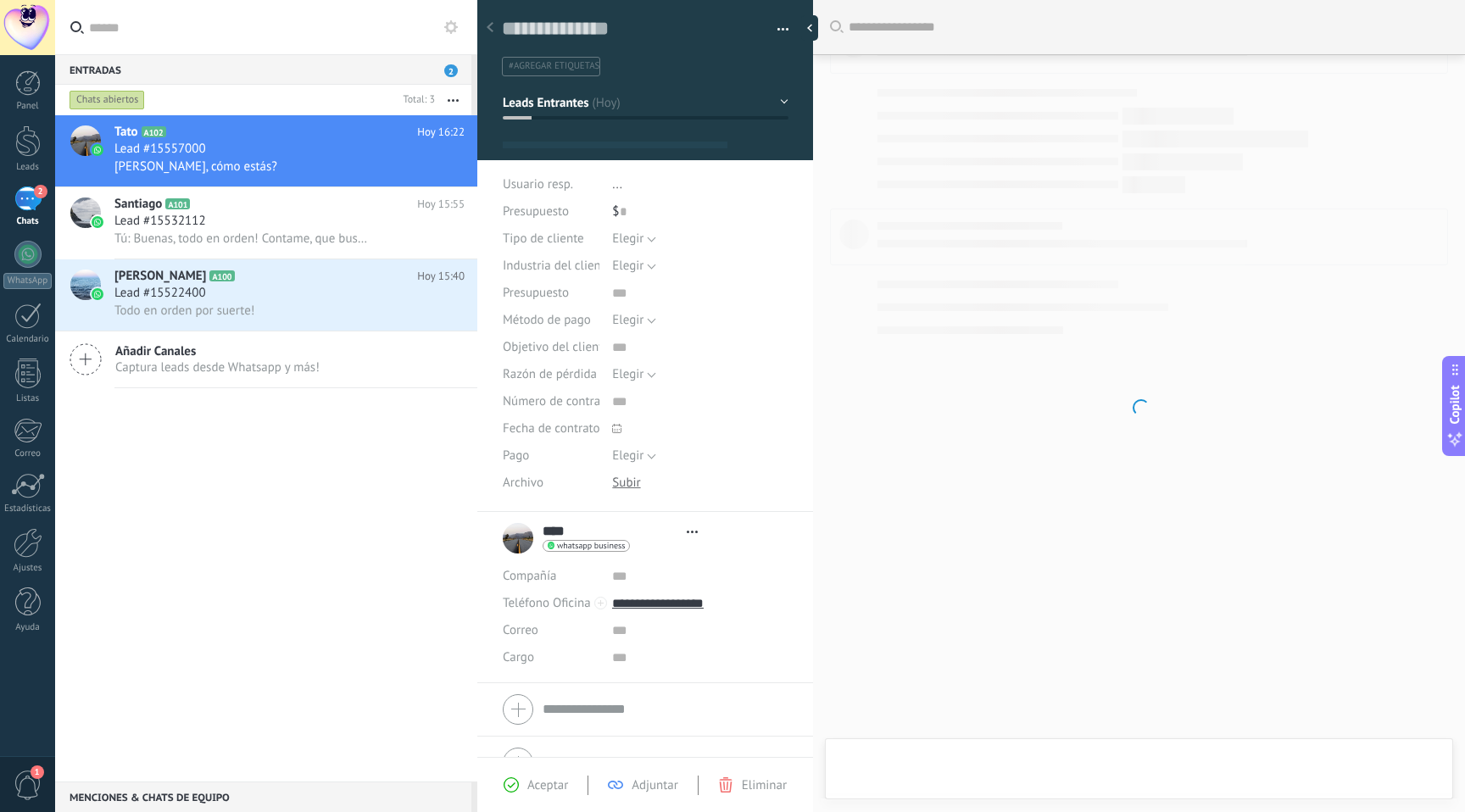
type textarea "**********"
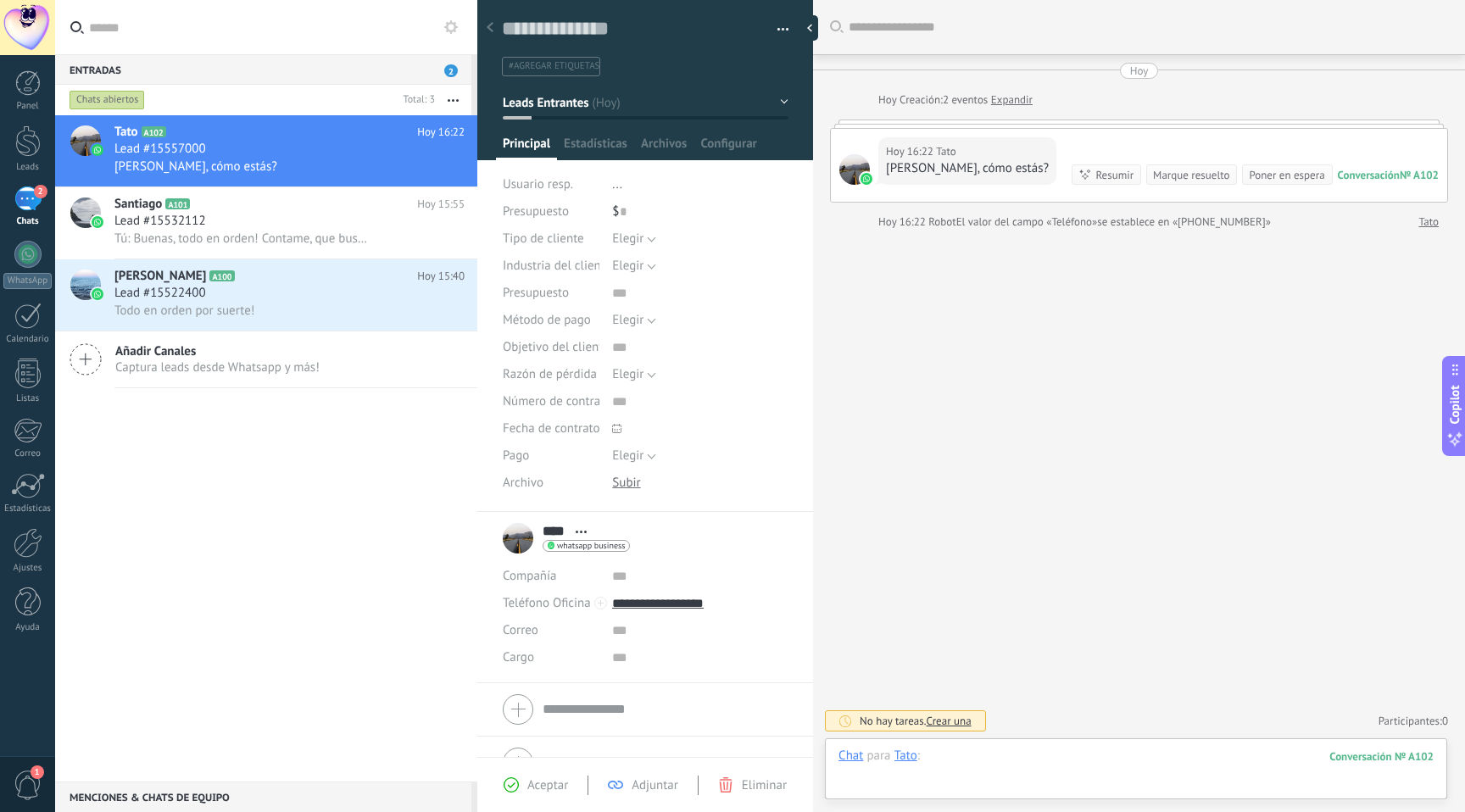
click at [1039, 770] on div at bounding box center [1135, 773] width 595 height 51
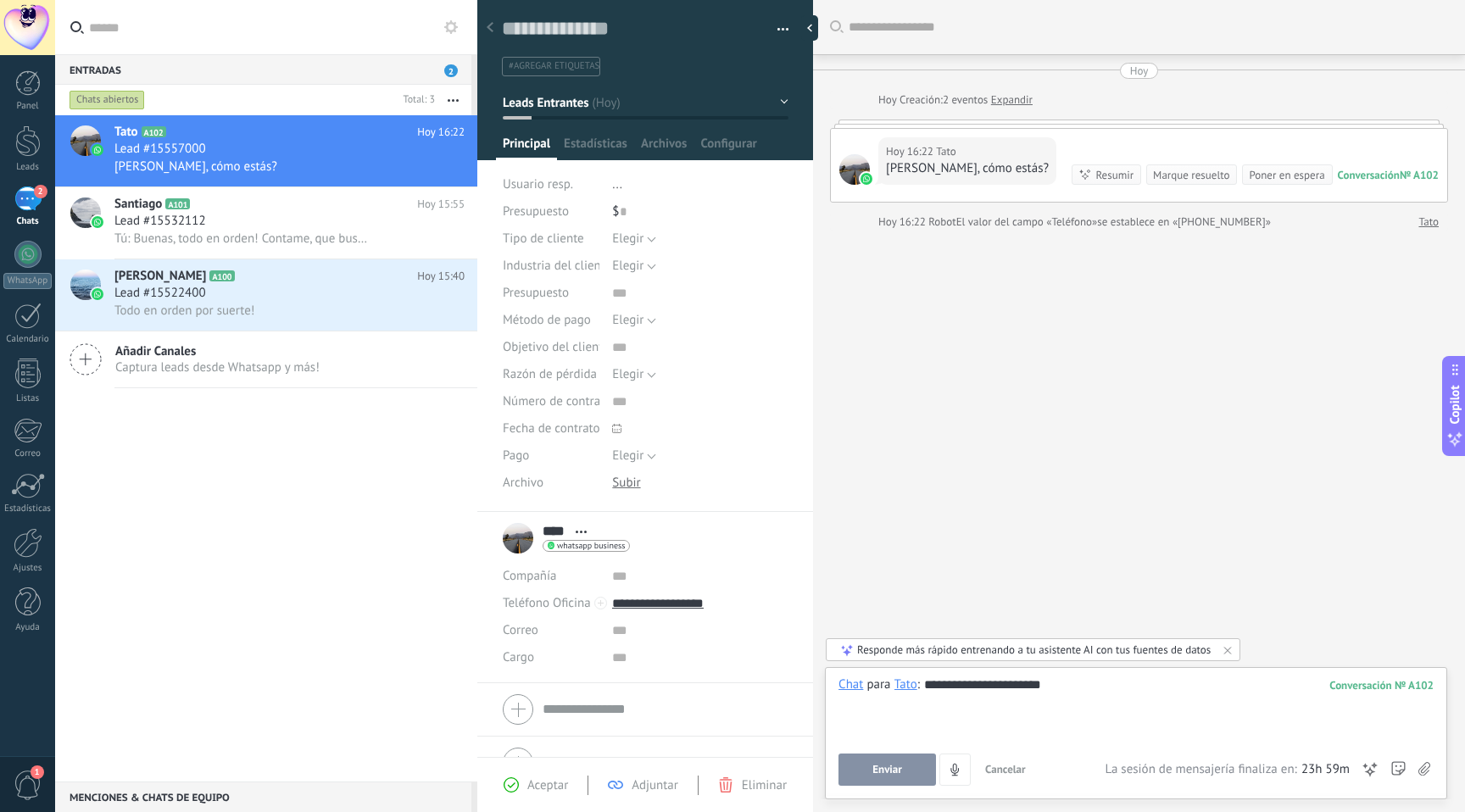
click at [857, 758] on button "Enviar" at bounding box center [887, 769] width 97 height 32
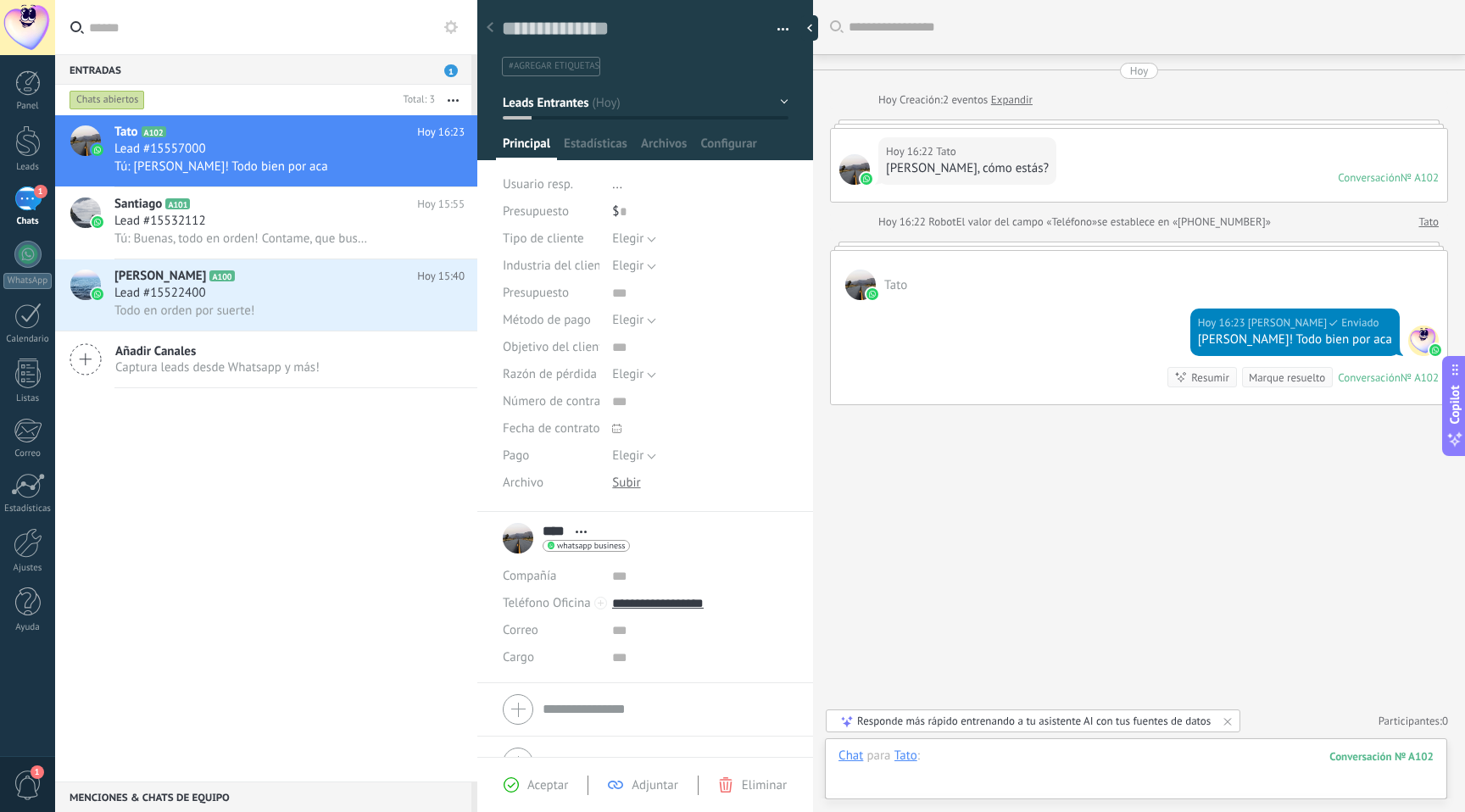
click at [1050, 754] on div at bounding box center [1135, 773] width 595 height 51
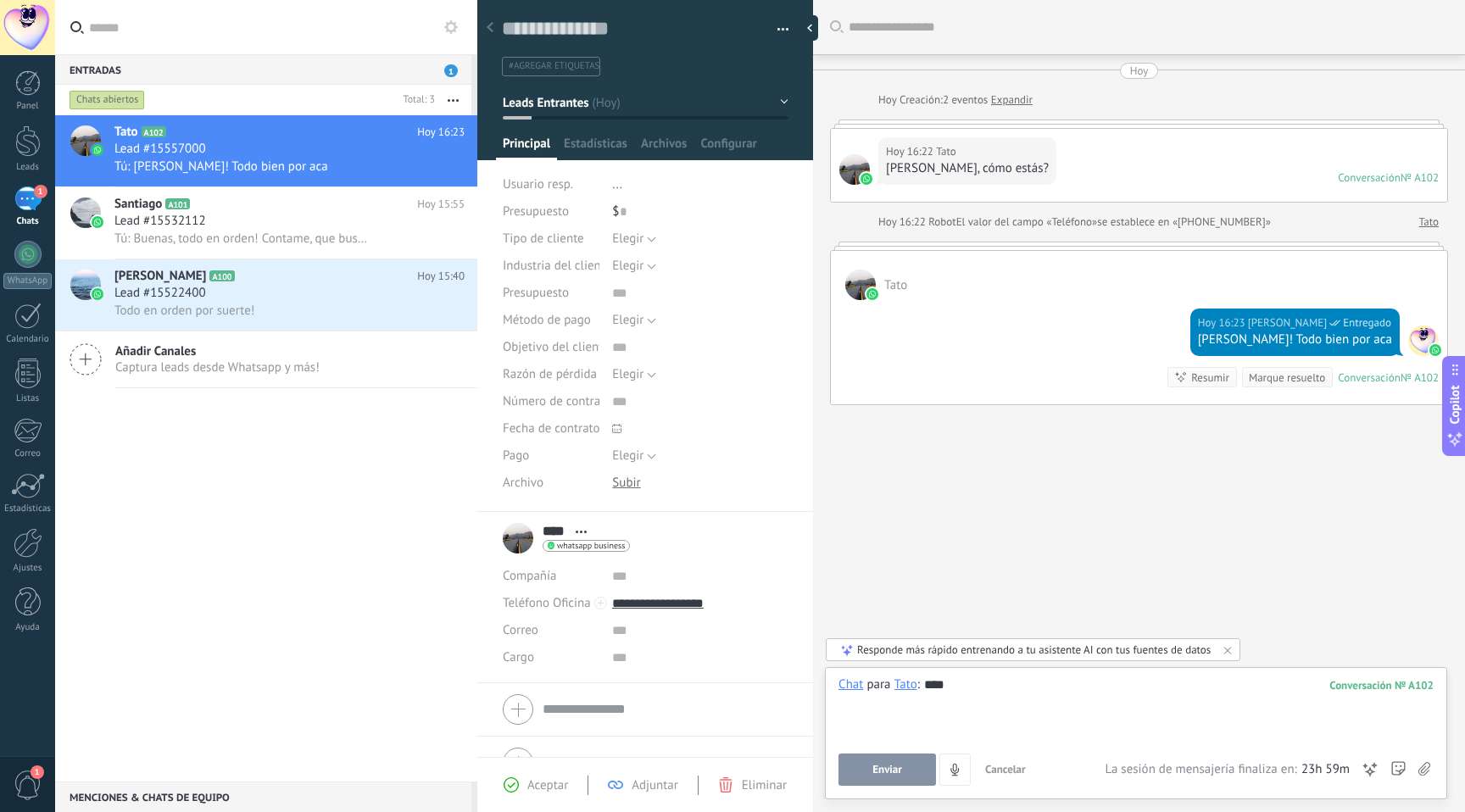
click at [918, 757] on button "Enviar" at bounding box center [887, 769] width 97 height 32
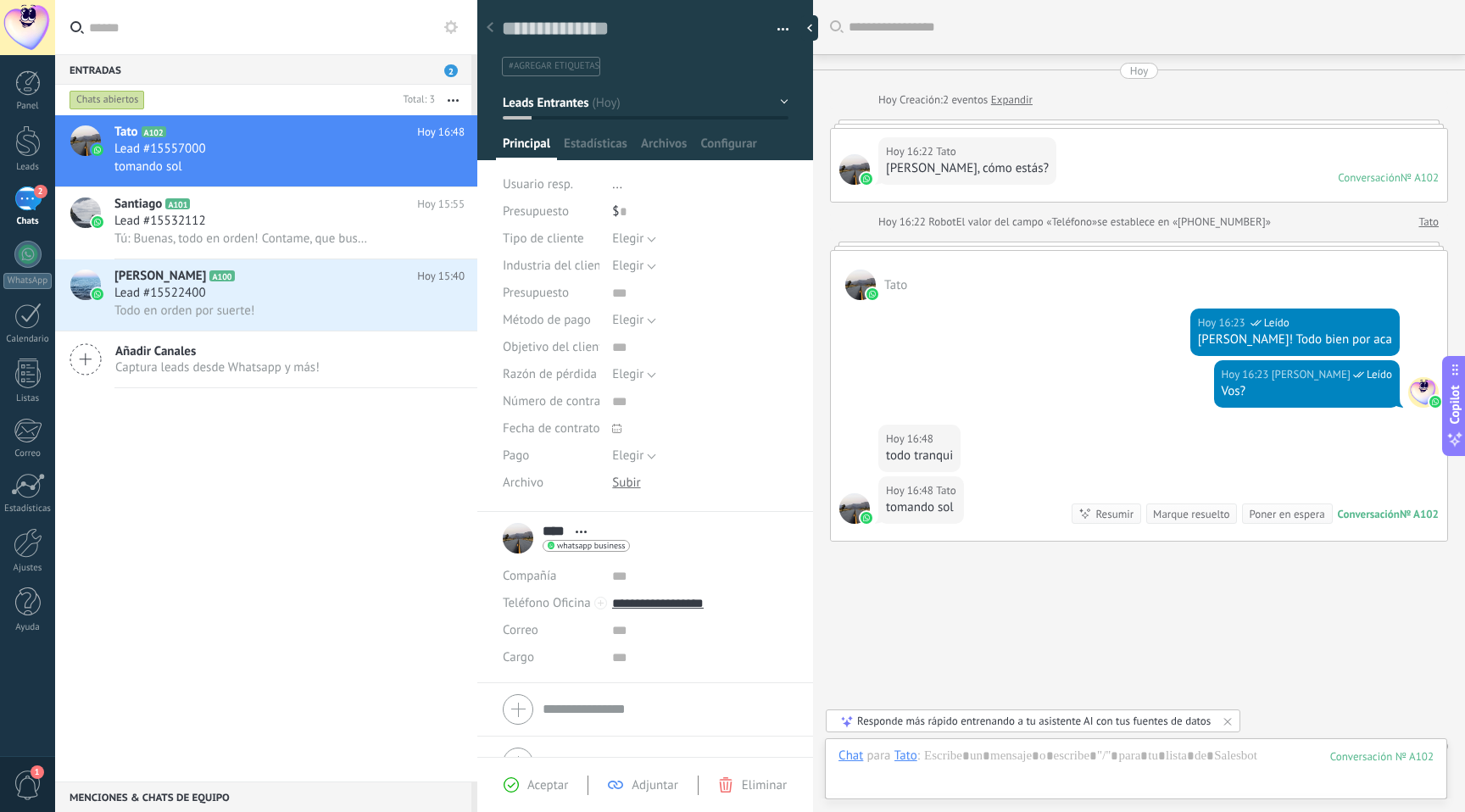
scroll to position [24, 0]
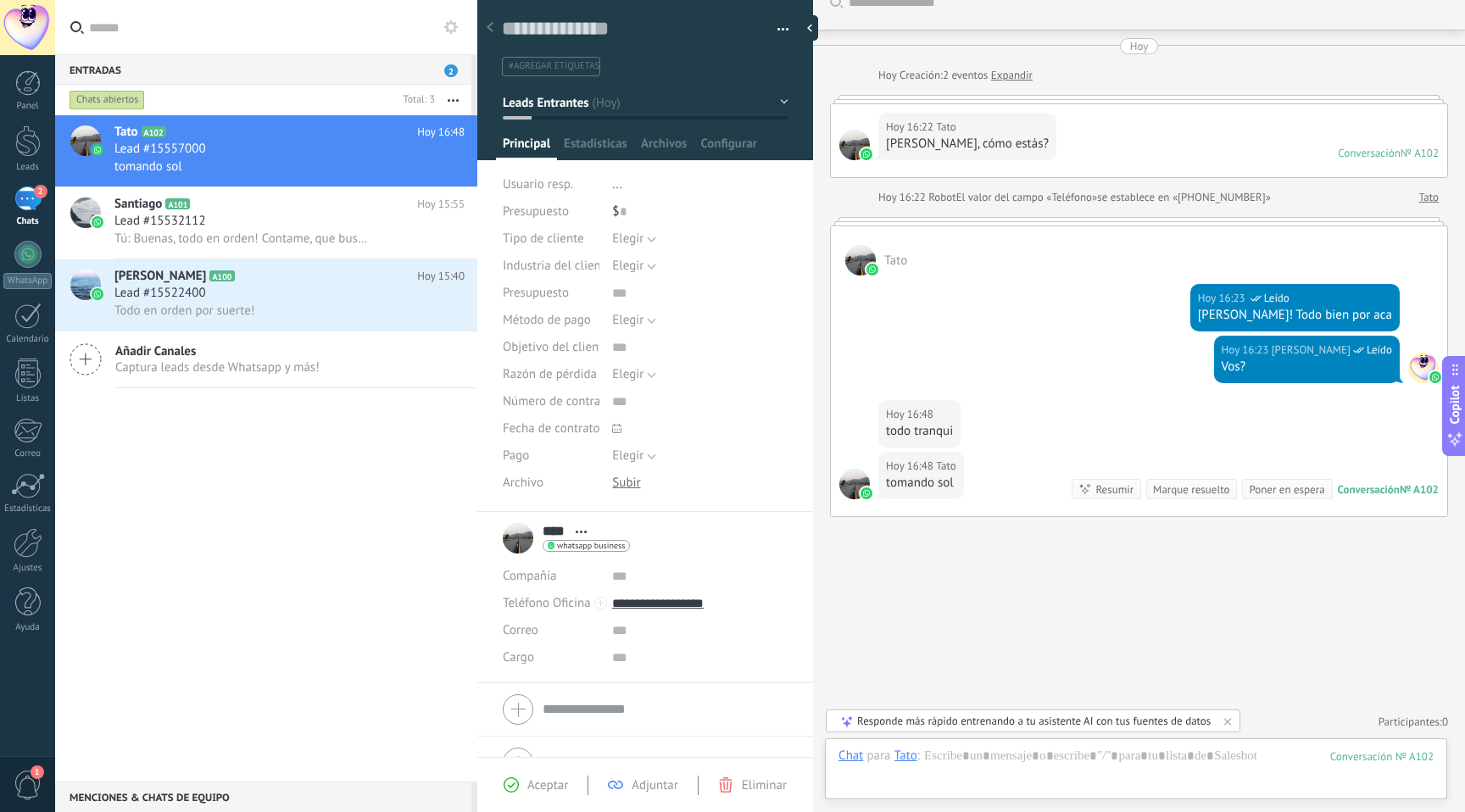
click at [847, 151] on div at bounding box center [854, 145] width 31 height 31
click at [525, 530] on div "**** Tato **** Tato Apellido Abrir detalle Copie el nombre Desatar Contacto pri…" at bounding box center [566, 538] width 127 height 43
click at [573, 533] on span "Abrir detalle Copie el nombre Desatar Contacto principal" at bounding box center [581, 532] width 28 height 13
click at [612, 547] on link "Abrir detalle" at bounding box center [634, 554] width 68 height 16
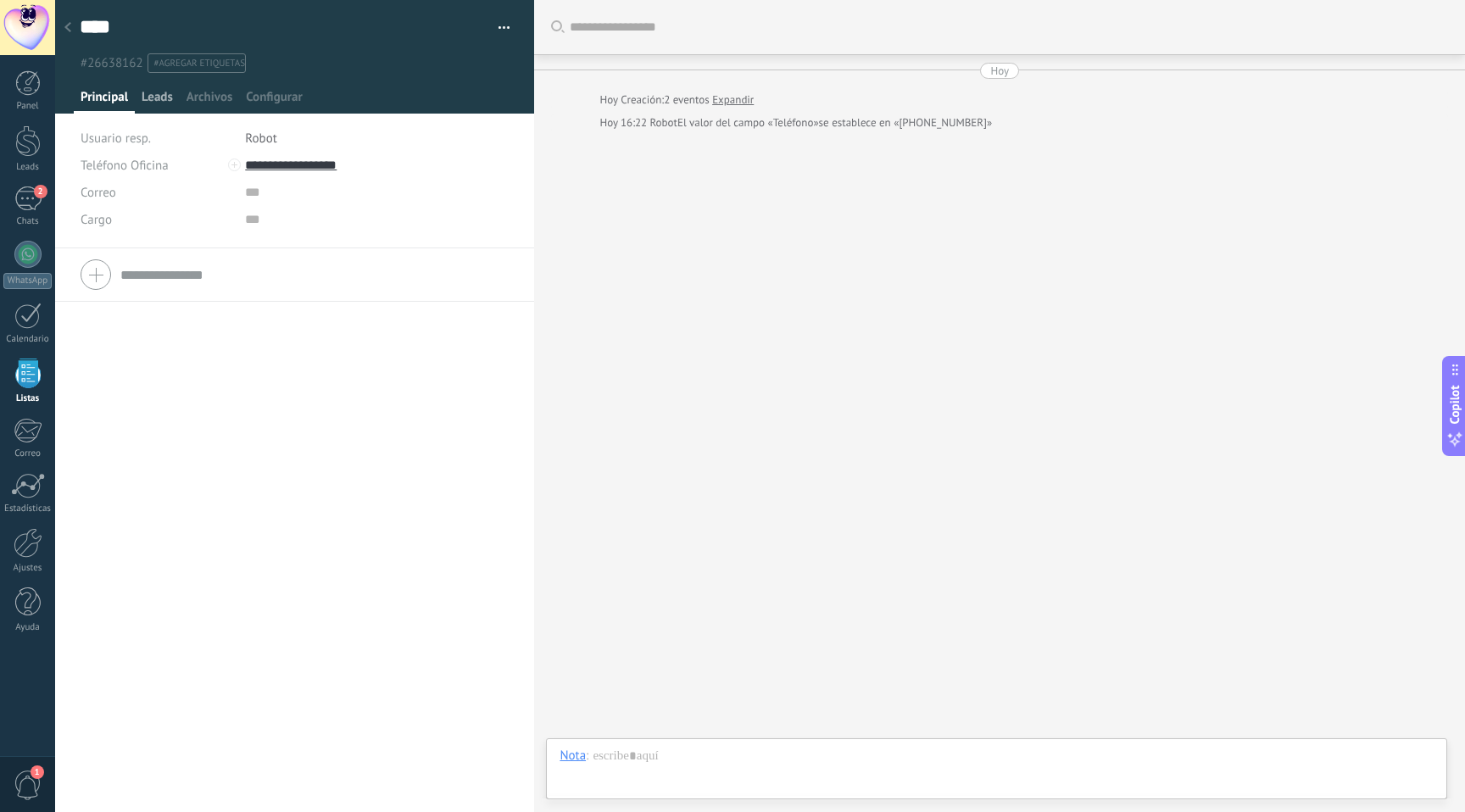
click at [155, 96] on span "Leads" at bounding box center [158, 101] width 32 height 24
click at [218, 91] on span "Archivos" at bounding box center [209, 101] width 45 height 24
click at [260, 90] on span "Configurar" at bounding box center [274, 101] width 56 height 24
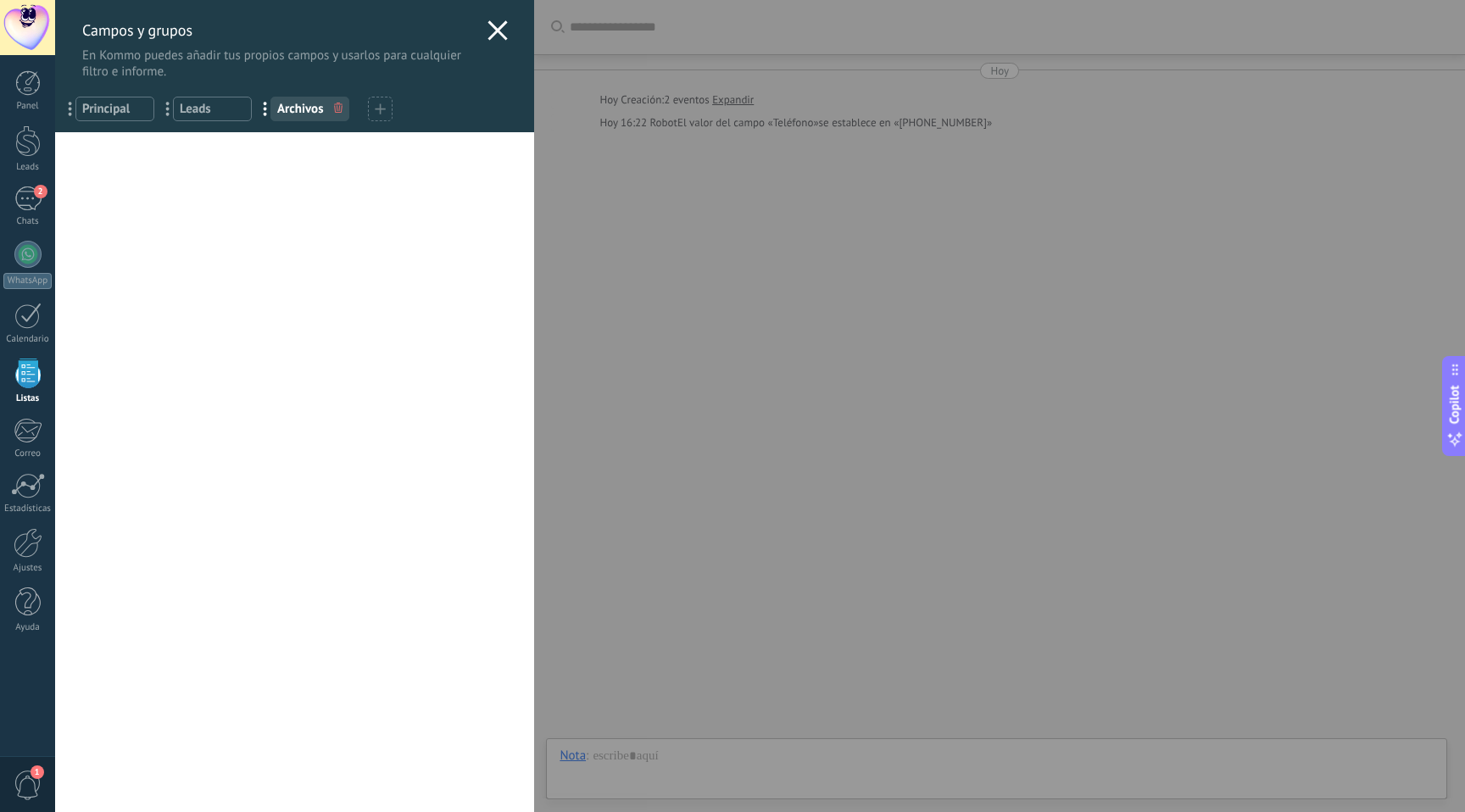
click at [492, 24] on icon at bounding box center [498, 31] width 20 height 20
